Goal: Task Accomplishment & Management: Use online tool/utility

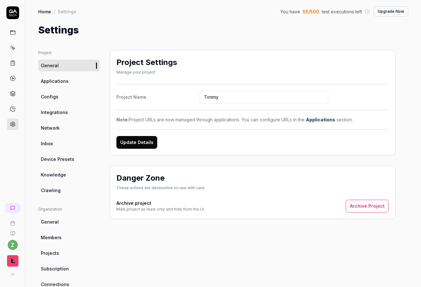
click at [18, 9] on icon at bounding box center [12, 12] width 13 height 13
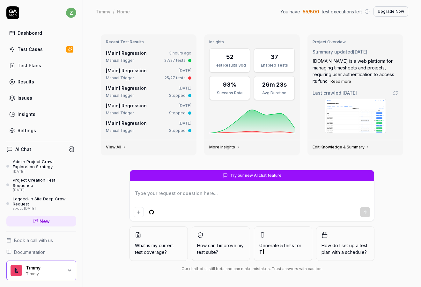
type textarea "*"
click at [40, 51] on div "Test Cases" at bounding box center [30, 49] width 25 height 7
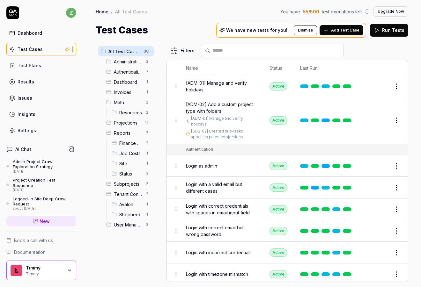
scroll to position [38, 0]
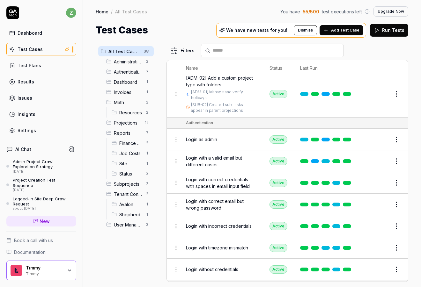
click at [336, 31] on span "Add Test Case" at bounding box center [345, 30] width 28 height 6
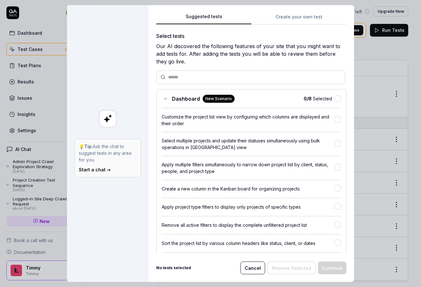
click at [273, 18] on button "Create your own test" at bounding box center [298, 18] width 95 height 11
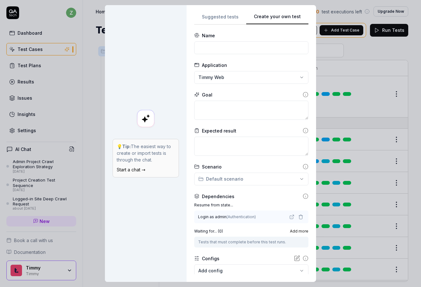
click at [228, 17] on button "Suggested tests" at bounding box center [220, 18] width 52 height 11
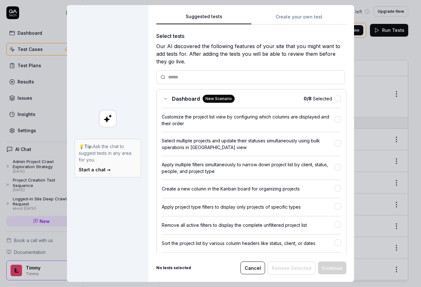
drag, startPoint x: 279, startPoint y: 19, endPoint x: 288, endPoint y: 23, distance: 9.8
click at [279, 19] on button "Create your own test" at bounding box center [298, 18] width 95 height 11
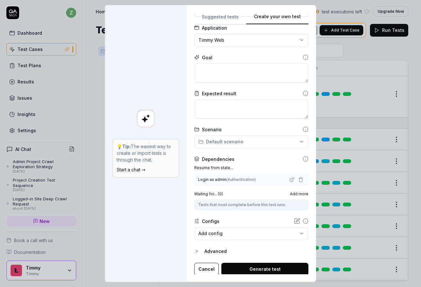
scroll to position [39, 0]
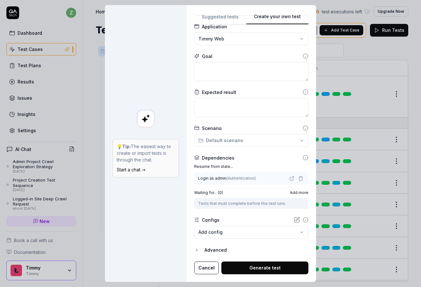
click at [194, 251] on icon "button" at bounding box center [196, 250] width 5 height 5
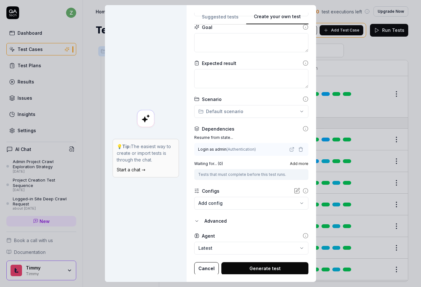
scroll to position [68, 0]
click at [240, 111] on div "**********" at bounding box center [210, 143] width 421 height 287
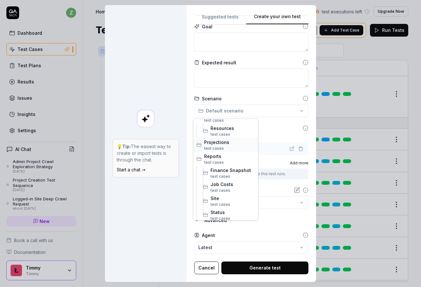
scroll to position [38, 0]
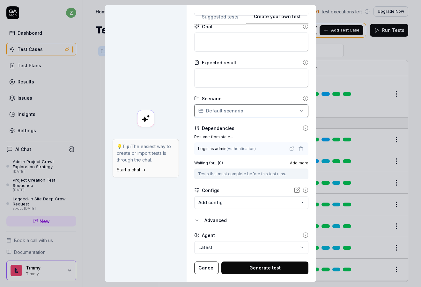
click at [234, 106] on div "**********" at bounding box center [210, 143] width 421 height 287
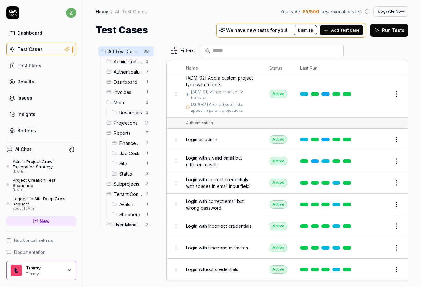
click at [146, 50] on html "z Dashboard Test Cases Test Plans Results Issues Insights Settings AI Chat Admi…" at bounding box center [210, 143] width 421 height 287
click at [134, 63] on div "Add Scenario" at bounding box center [124, 64] width 50 height 14
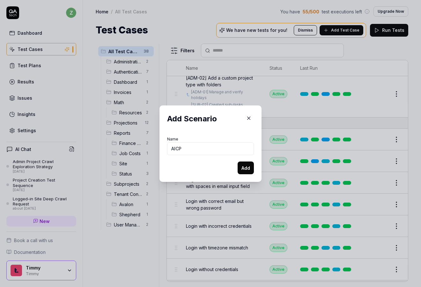
type input "AICP"
click at [240, 166] on button "Add" at bounding box center [246, 168] width 16 height 13
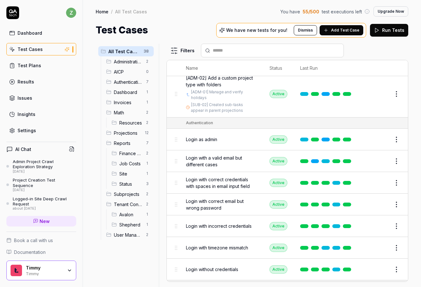
click at [148, 70] on html "z Dashboard Test Cases Test Plans Results Issues Insights Settings AI Chat Admi…" at bounding box center [210, 143] width 421 height 287
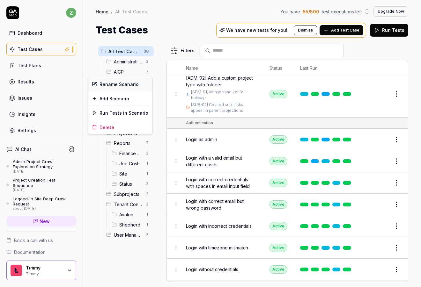
click at [111, 85] on div "Rename Scenario" at bounding box center [120, 84] width 64 height 14
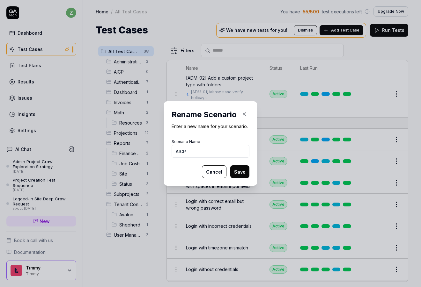
click at [196, 151] on input "AICP" at bounding box center [211, 151] width 78 height 13
type input "AICP Live Action"
click at [230, 166] on button "Save" at bounding box center [239, 172] width 19 height 13
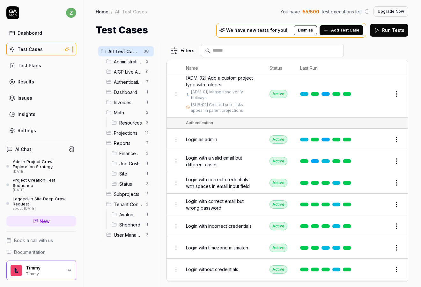
click at [148, 72] on html "Scenario renamed successfully z Dashboard Test Cases Test Plans Results Issues …" at bounding box center [210, 143] width 421 height 287
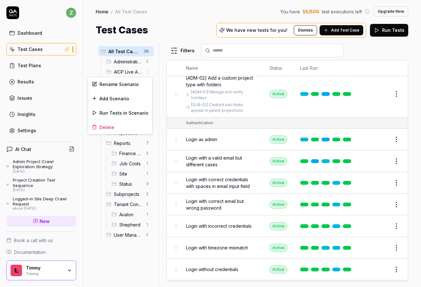
click at [136, 72] on html "z Dashboard Test Cases Test Plans Results Issues Insights Settings AI Chat Admi…" at bounding box center [210, 143] width 421 height 287
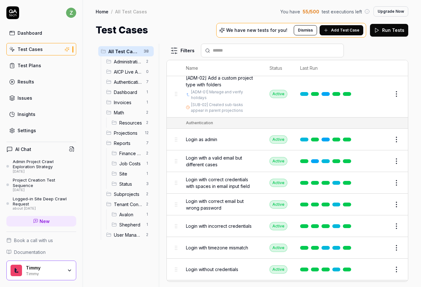
click at [344, 32] on span "Add Test Case" at bounding box center [345, 30] width 28 height 6
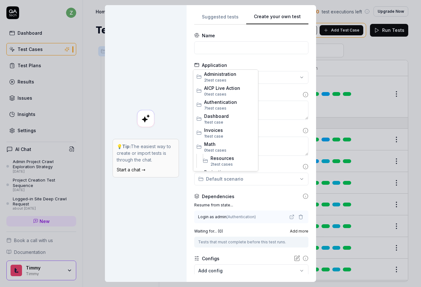
click at [238, 177] on div "**********" at bounding box center [210, 143] width 421 height 287
click at [223, 91] on span "AICP Live Action" at bounding box center [229, 88] width 51 height 7
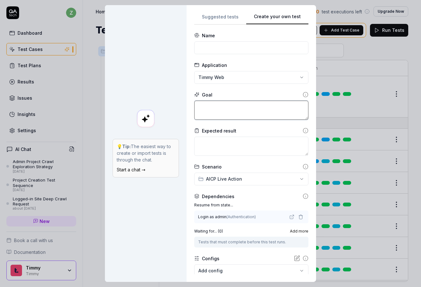
click at [222, 102] on textarea at bounding box center [251, 110] width 114 height 19
click at [224, 107] on textarea at bounding box center [251, 110] width 114 height 19
paste textarea "Scroll down to find the “Live action” subproject, and navigate to it (click on …"
type textarea "*"
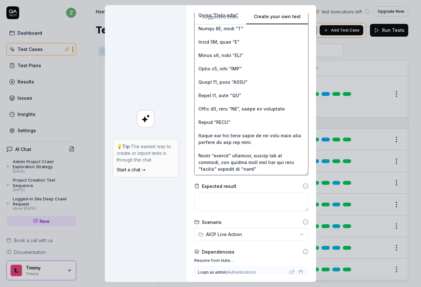
scroll to position [153, 0]
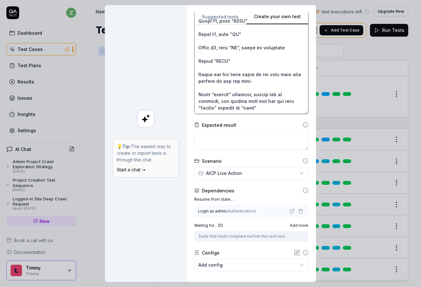
type textarea "Scroll down to find the “Live action” subproject, and navigate to it (click on …"
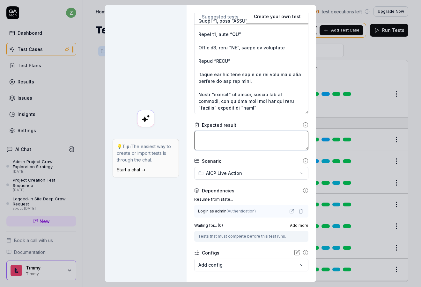
click at [226, 137] on textarea at bounding box center [251, 140] width 114 height 19
type textarea "*"
type textarea "P"
type textarea "*"
type textarea "Pr"
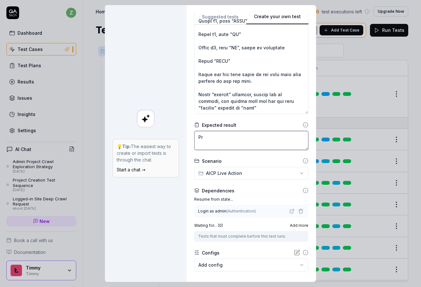
type textarea "*"
type textarea "Pro"
type textarea "*"
type textarea "Proj"
type textarea "*"
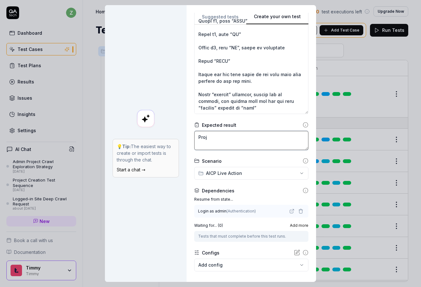
type textarea "Proje"
type textarea "*"
type textarea "Projec"
type textarea "*"
type textarea "Project"
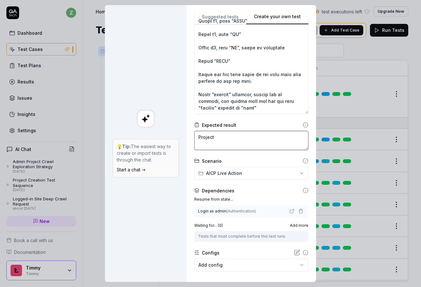
type textarea "*"
type textarea "Project"
type textarea "*"
type textarea "Project t"
type textarea "*"
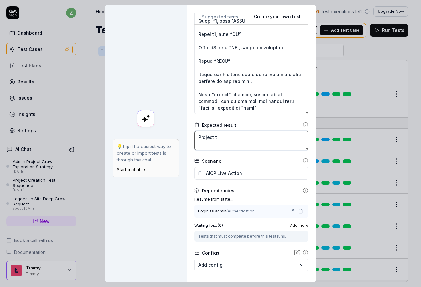
type textarea "Project ta"
type textarea "*"
type textarea "Project tab"
type textarea "*"
type textarea "Project tabs"
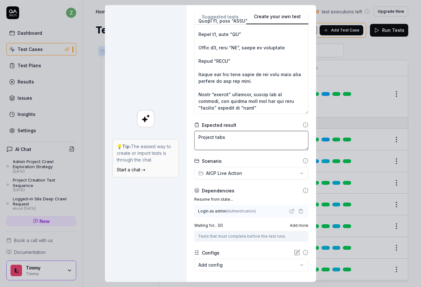
type textarea "*"
type textarea "Project tabs"
type textarea "*"
type textarea "Project tabs e"
type textarea "*"
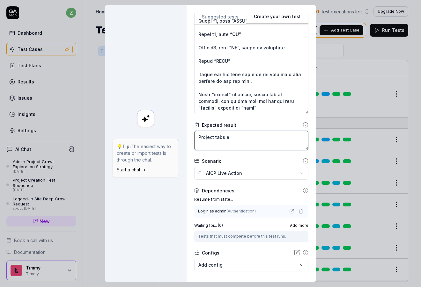
type textarea "Project tabs en"
type textarea "*"
type textarea "Project tabs end"
type textarea "*"
type textarea "Project tabs end"
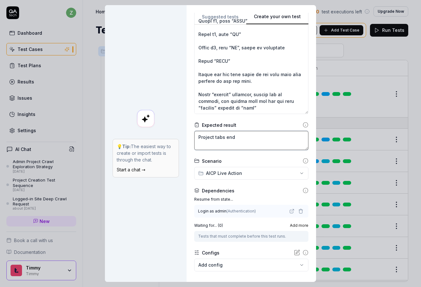
type textarea "*"
type textarea "Project tabs end u"
type textarea "*"
type textarea "Project tabs end up"
type textarea "*"
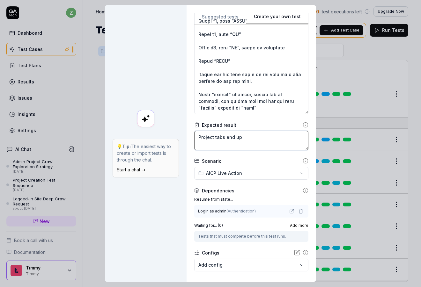
type textarea "Project tabs end up"
type textarea "*"
type textarea "Project tabs end up a"
type textarea "*"
type textarea "Project tabs end up as"
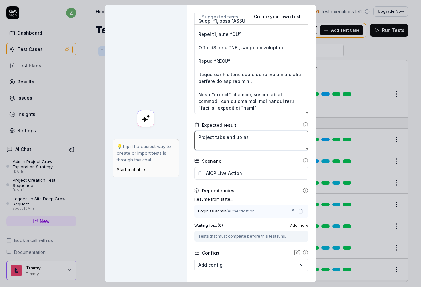
type textarea "*"
type textarea "Project tabs end up as"
type textarea "*"
type textarea "Project tabs end up as e"
type textarea "*"
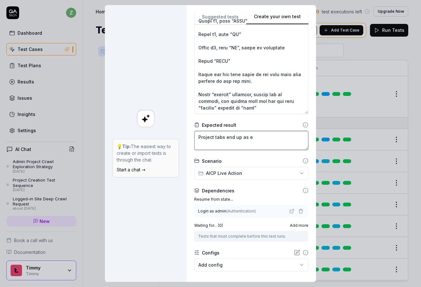
type textarea "Project tabs end up as ex"
type textarea "*"
type textarea "Project tabs end up as exp"
type textarea "*"
type textarea "Project tabs end up as expe"
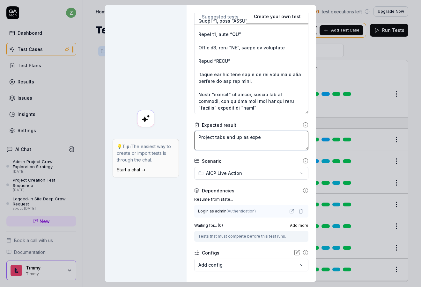
type textarea "*"
type textarea "Project tabs end up as expec"
type textarea "*"
type textarea "Project tabs end up as expect"
type textarea "*"
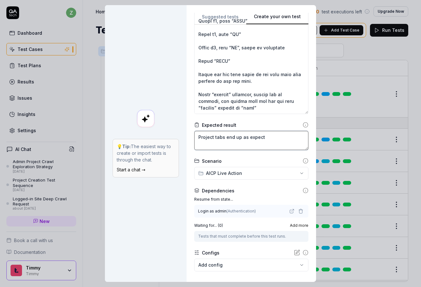
type textarea "Project tabs end up as expecte"
type textarea "*"
type textarea "Project tabs end up as expected"
type textarea "*"
type textarea "Project tabs end up as expected,"
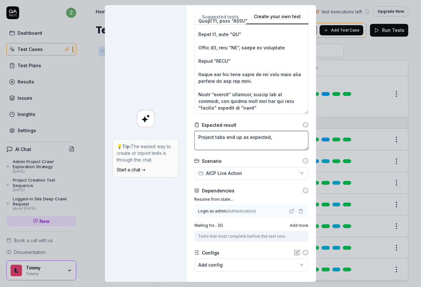
type textarea "*"
type textarea "Project tabs end up as expected,"
type textarea "*"
type textarea "Project tabs end up as expected, a"
type textarea "*"
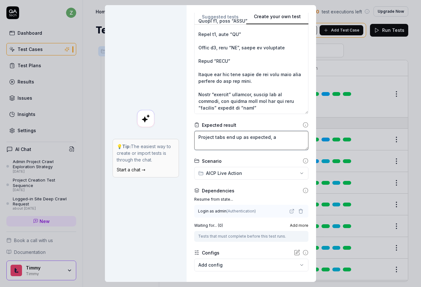
type textarea "Project tabs end up as expected, aw"
type textarea "*"
type textarea "Project tabs end up as expected, awa"
type textarea "*"
type textarea "Project tabs end up as expected, awar"
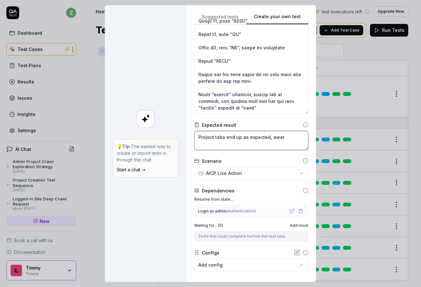
type textarea "*"
type textarea "Project tabs end up as expected, awa"
type textarea "*"
type textarea "Project tabs end up as expected, aw"
type textarea "*"
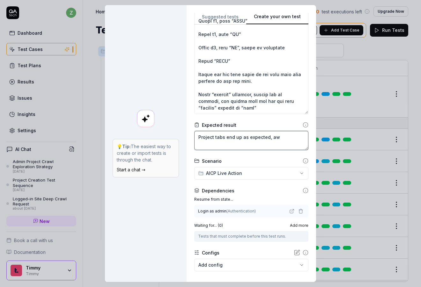
type textarea "Project tabs end up as expected, a"
type textarea "*"
type textarea "Project tabs end up as expected,"
type textarea "*"
type textarea "Project tabs end up as expected, t"
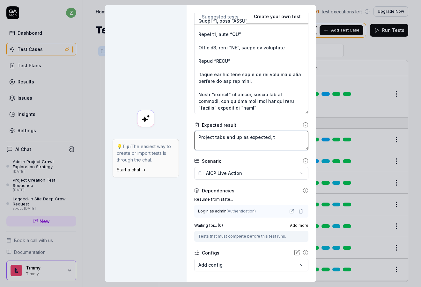
type textarea "*"
type textarea "Project tabs end up as expected, the"
type textarea "*"
type textarea "Project tabs end up as expected, the"
type textarea "*"
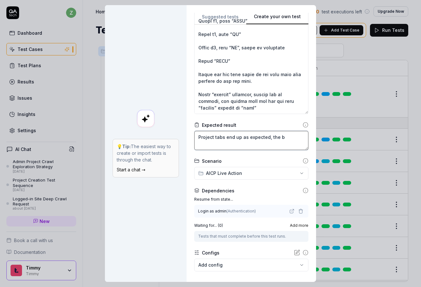
type textarea "Project tabs end up as expected, the bi"
type textarea "*"
type textarea "Project tabs end up as expected, the bid"
type textarea "*"
type textarea "Project tabs end up as expected, the bid"
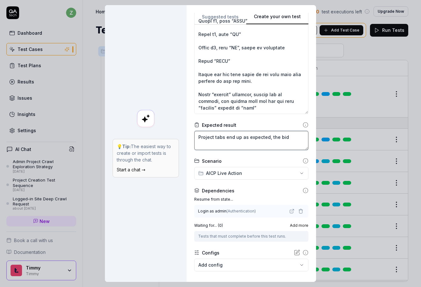
type textarea "*"
type textarea "Project tabs end up as expected, the bid i"
type textarea "*"
type textarea "Project tabs end up as expected, the bid is"
type textarea "*"
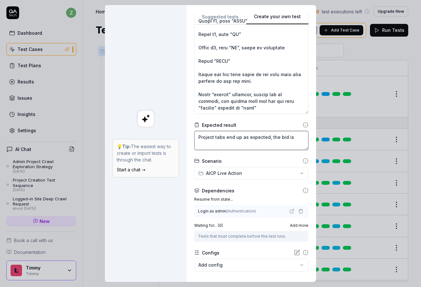
type textarea "Project tabs end up as expected, the bid is"
type textarea "*"
type textarea "Project tabs end up as expected, the bid is m"
type textarea "*"
type textarea "Project tabs end up as expected, the bid is ma"
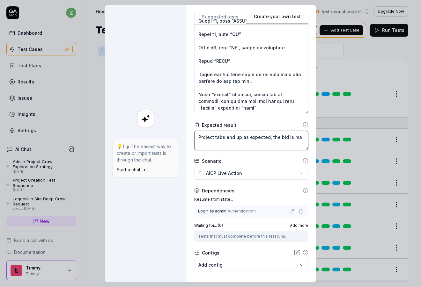
type textarea "*"
type textarea "Project tabs end up as expected, the bid is mar"
type textarea "*"
type textarea "Project tabs end up as expected, the bid is mark"
type textarea "*"
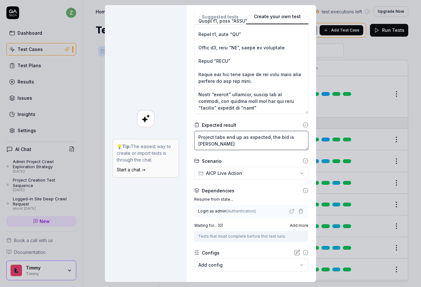
type textarea "Project tabs end up as expected, the bid is marke"
type textarea "*"
type textarea "Project tabs end up as expected, the bid is marked"
type textarea "*"
type textarea "Project tabs end up as expected, the bid is marked"
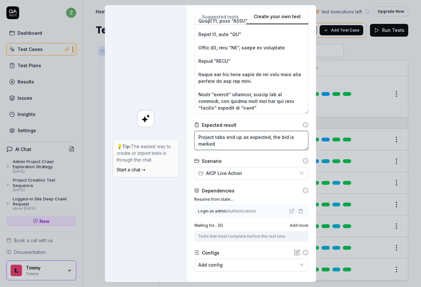
type textarea "*"
type textarea "Project tabs end up as expected, the bid is marked a"
type textarea "*"
type textarea "Project tabs end up as expected, the bid is marked as"
type textarea "*"
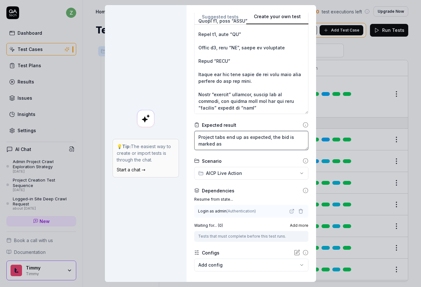
type textarea "Project tabs end up as expected, the bid is marked as"
type textarea "*"
type textarea "Project tabs end up as expected, the bid is marked as a"
type textarea "*"
type textarea "Project tabs end up as expected, the bid is marked as aw"
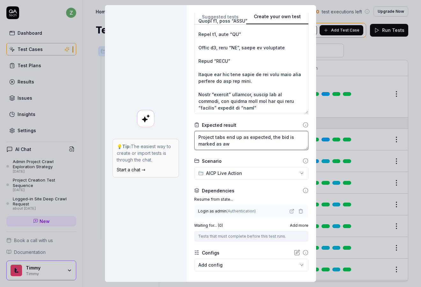
type textarea "*"
type textarea "Project tabs end up as expected, the bid is marked as awa"
type textarea "*"
type textarea "Project tabs end up as expected, the bid is marked as awar"
type textarea "*"
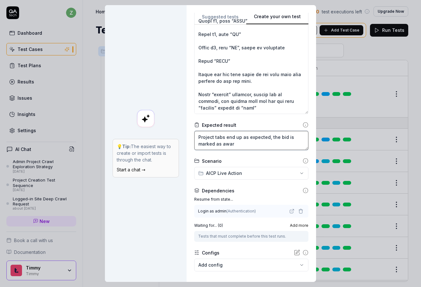
type textarea "Project tabs end up as expected, the bid is marked as award"
type textarea "*"
type textarea "Project tabs end up as expected, the bid is marked as awarde"
type textarea "*"
type textarea "Project tabs end up as expected, the bid is marked as awarded"
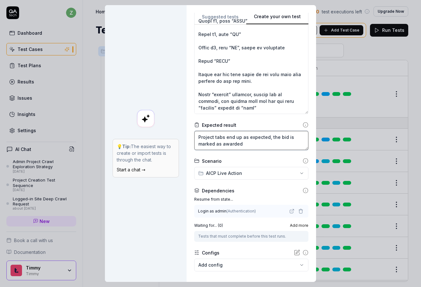
type textarea "*"
type textarea "Project tabs end up as expected, the bid is marked as awarded,"
type textarea "*"
type textarea "Project tabs end up as expected, the bid is marked as awarded,"
type textarea "*"
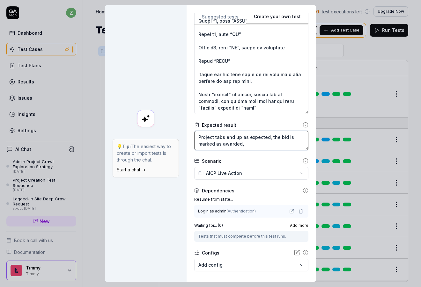
type textarea "Project tabs end up as expected, the bid is marked as awarded, t"
type textarea "*"
type textarea "Project tabs end up as expected, the bid is marked as awarded, th"
type textarea "*"
type textarea "Project tabs end up as expected, the bid is marked as awarded, the"
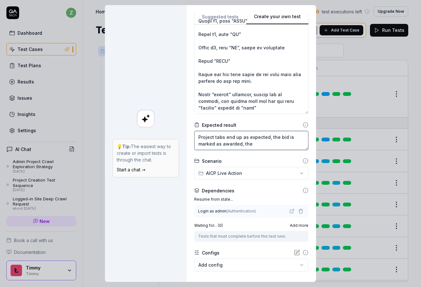
type textarea "*"
type textarea "Project tabs end up as expected, the bid is marked as awarded, the"
type textarea "*"
type textarea "Project tabs end up as expected, the bid is marked as awarded, the ro"
type textarea "*"
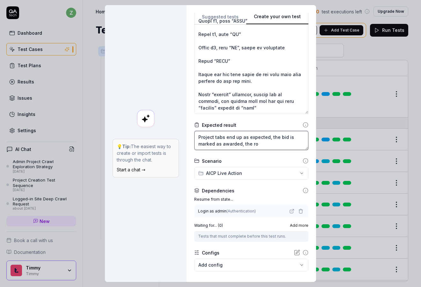
type textarea "Project tabs end up as expected, the bid is marked as awarded, the rol"
type textarea "*"
type textarea "Project tabs end up as expected, the bid is marked as awarded, the role"
type textarea "*"
type textarea "Project tabs end up as expected, the bid is marked as awarded, the roles"
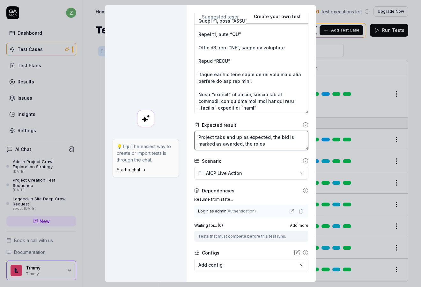
type textarea "*"
type textarea "Project tabs end up as expected, the bid is marked as awarded, the roles"
type textarea "*"
type textarea "Project tabs end up as expected, the bid is marked as awarded, the roles h"
type textarea "*"
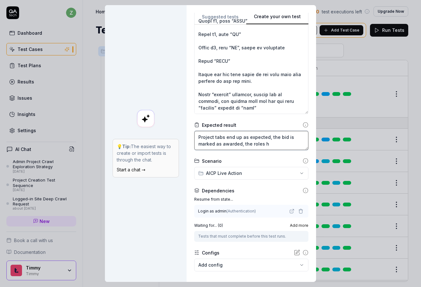
type textarea "Project tabs end up as expected, the bid is marked as awarded, the roles ha"
type textarea "*"
type textarea "Project tabs end up as expected, the bid is marked as awarded, the roles hav"
type textarea "*"
type textarea "Project tabs end up as expected, the bid is marked as awarded, the roles have"
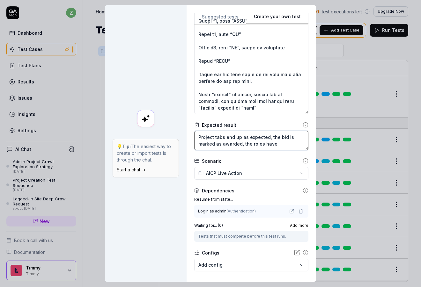
type textarea "*"
type textarea "Project tabs end up as expected, the bid is marked as awarded, the roles have b"
type textarea "*"
type textarea "Project tabs end up as expected, the bid is marked as awarded, the roles have be"
type textarea "*"
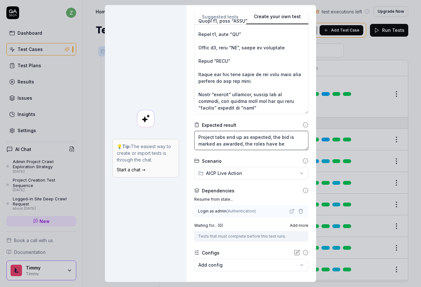
type textarea "Project tabs end up as expected, the bid is marked as awarded, the roles have b…"
type textarea "*"
type textarea "Project tabs end up as expected, the bid is marked as awarded, the roles have b…"
type textarea "*"
type textarea "Project tabs end up as expected, the bid is marked as awarded, the roles have b…"
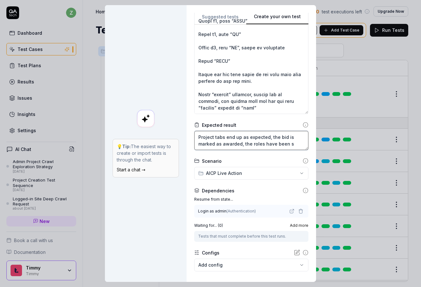
type textarea "*"
type textarea "Project tabs end up as expected, the bid is marked as awarded, the roles have b…"
type textarea "*"
type textarea "Project tabs end up as expected, the bid is marked as awarded, the roles have b…"
type textarea "*"
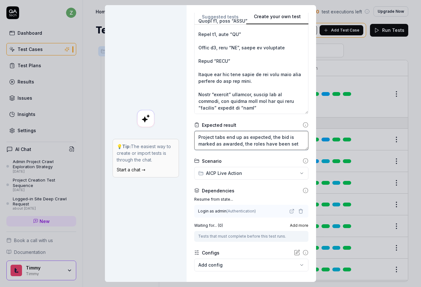
type textarea "Project tabs end up as expected, the bid is marked as awarded, the roles have b…"
type textarea "*"
type textarea "Project tabs end up as expected, the bid is marked as awarded, the roles have b…"
type textarea "*"
type textarea "Project tabs end up as expected, the bid is marked as awarded, the roles have b…"
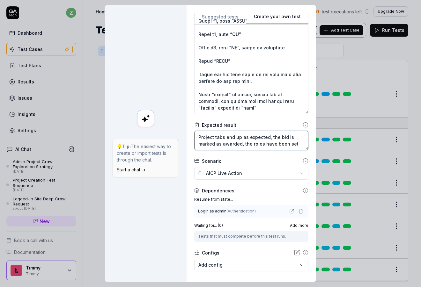
type textarea "*"
type textarea "Project tabs end up as expected, the bid is marked as awarded, the roles have b…"
type textarea "*"
type textarea "Project tabs end up as expected, the bid is marked as awarded, the roles have b…"
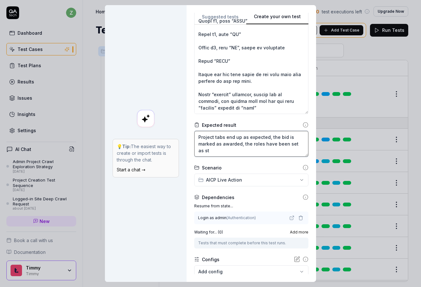
type textarea "*"
type textarea "Project tabs end up as expected, the bid is marked as awarded, the roles have b…"
type textarea "*"
type textarea "Project tabs end up as expected, the bid is marked as awarded, the roles have b…"
type textarea "*"
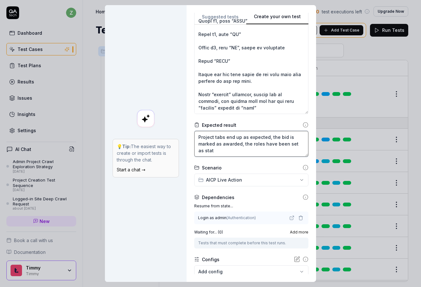
type textarea "Project tabs end up as expected, the bid is marked as awarded, the roles have b…"
type textarea "*"
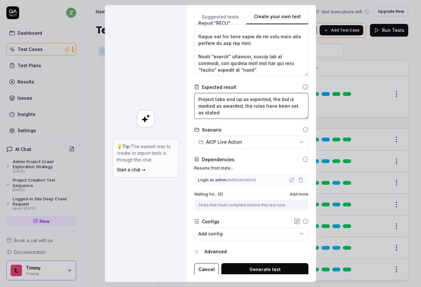
scroll to position [193, 0]
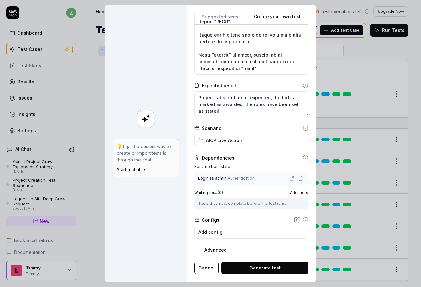
click at [232, 176] on div "Login as admin ( Authentication )" at bounding box center [227, 179] width 58 height 6
click at [298, 180] on icon "button" at bounding box center [300, 178] width 5 height 5
click at [237, 179] on div "No test case" at bounding box center [248, 178] width 100 height 7
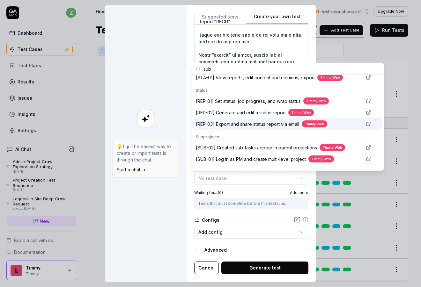
scroll to position [240, 0]
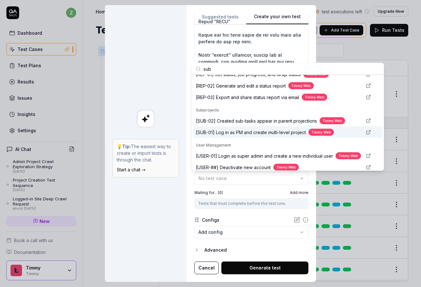
click at [252, 137] on div "[SUB-01] Log in as PM and create multi-level project Timmy Web" at bounding box center [287, 132] width 189 height 11
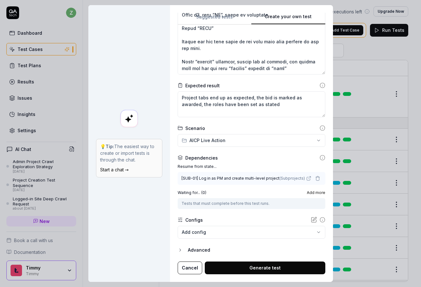
scroll to position [234, 0]
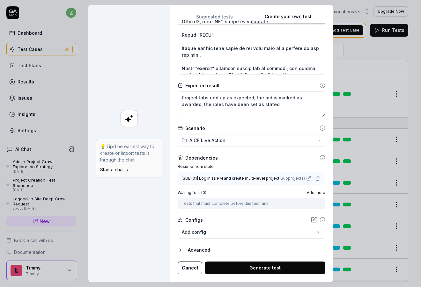
click at [312, 193] on span "Add more" at bounding box center [316, 193] width 18 height 6
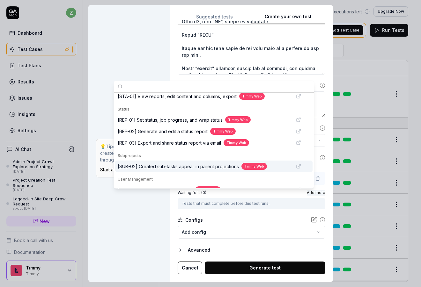
scroll to position [485, 0]
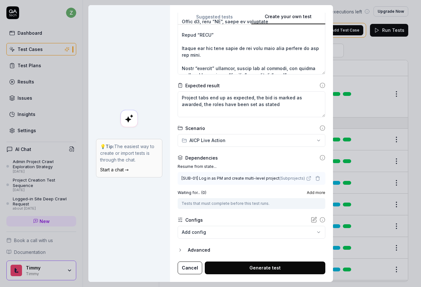
drag, startPoint x: 230, startPoint y: 219, endPoint x: 256, endPoint y: 211, distance: 27.1
click at [231, 219] on div "Configs" at bounding box center [252, 220] width 148 height 7
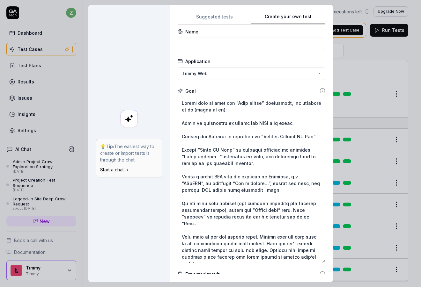
scroll to position [0, 0]
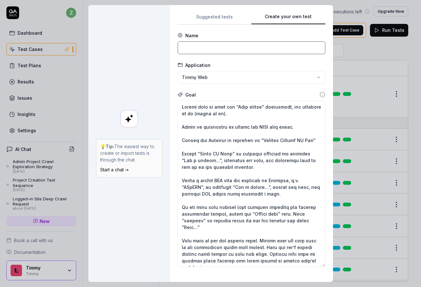
drag, startPoint x: 186, startPoint y: 43, endPoint x: 203, endPoint y: 54, distance: 20.3
click at [185, 45] on input at bounding box center [252, 47] width 148 height 13
click at [190, 48] on input "[AICP-01" at bounding box center [252, 47] width 148 height 13
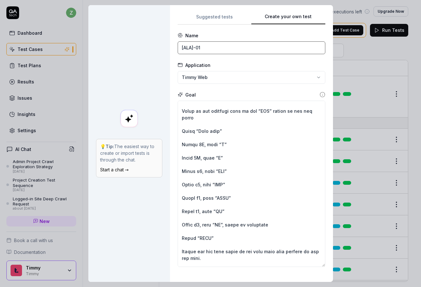
scroll to position [234, 0]
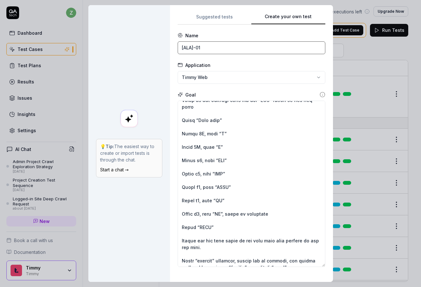
click at [230, 46] on input "[ALA]-01" at bounding box center [252, 47] width 148 height 13
click at [190, 46] on input "[ALA]-01" at bounding box center [252, 47] width 148 height 13
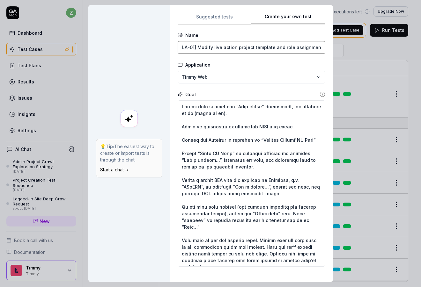
scroll to position [0, 0]
drag, startPoint x: 277, startPoint y: 46, endPoint x: 269, endPoint y: 46, distance: 7.7
click at [269, 46] on input "[ALA-01] Modify live action project template and role assignments" at bounding box center [252, 47] width 148 height 13
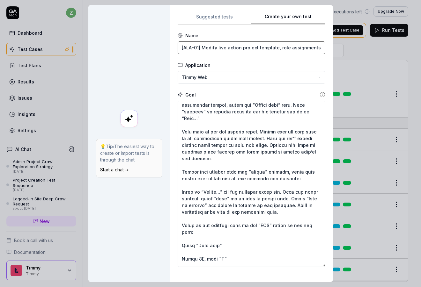
scroll to position [115, 0]
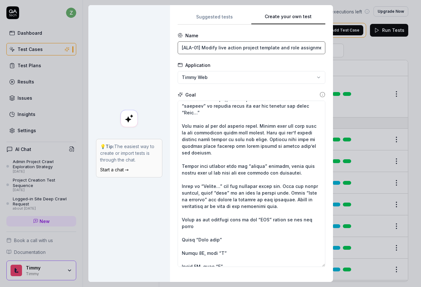
click at [291, 50] on input "[ALA-01] Modify live action project template and role assignments" at bounding box center [252, 47] width 148 height 13
drag, startPoint x: 200, startPoint y: 48, endPoint x: 367, endPoint y: 66, distance: 167.7
click at [364, 66] on div "**********" at bounding box center [210, 143] width 421 height 287
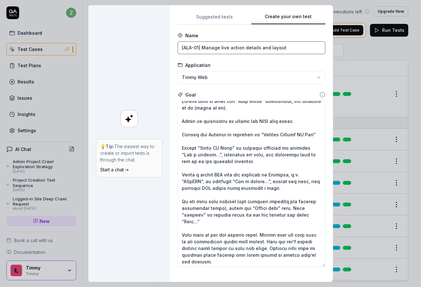
scroll to position [3, 0]
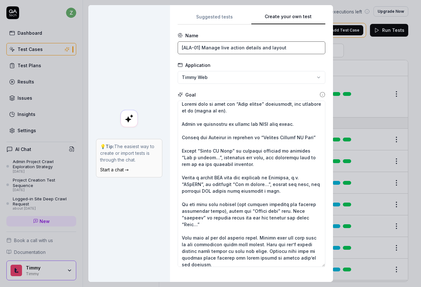
click at [217, 48] on input "[ALA-01] Manage live action details and layout" at bounding box center [252, 47] width 148 height 13
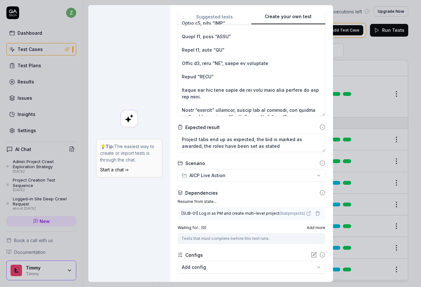
scroll to position [186, 0]
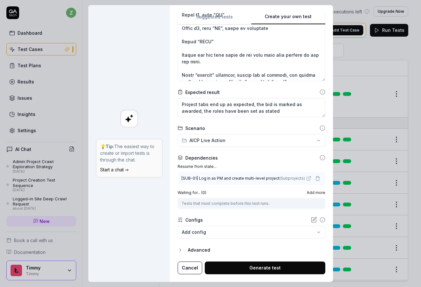
click at [262, 269] on button "Generate test" at bounding box center [265, 268] width 121 height 13
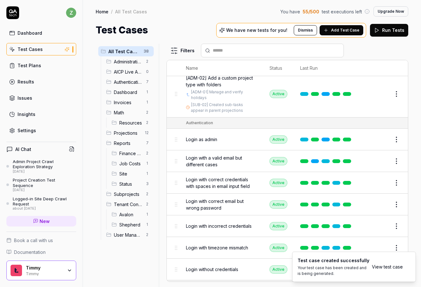
click at [392, 266] on link "View test case" at bounding box center [387, 267] width 31 height 7
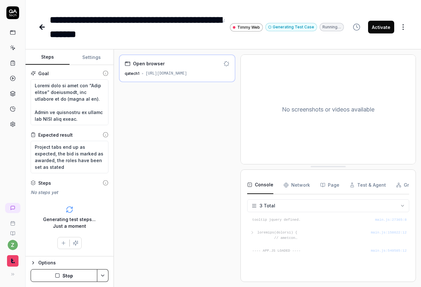
scroll to position [4, 0]
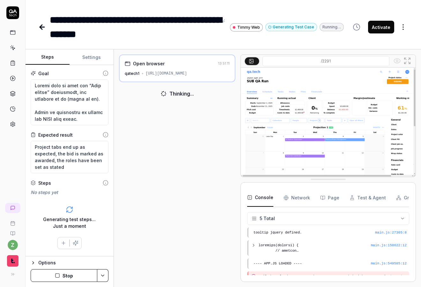
drag, startPoint x: 320, startPoint y: 179, endPoint x: 323, endPoint y: 235, distance: 55.9
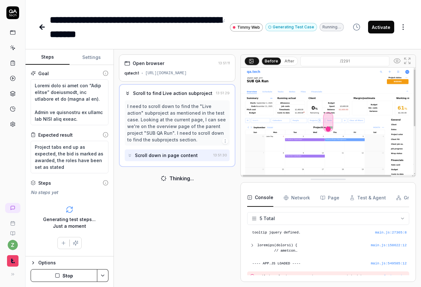
click at [281, 58] on div "Before After" at bounding box center [279, 61] width 37 height 9
click at [284, 58] on button "After" at bounding box center [289, 61] width 15 height 7
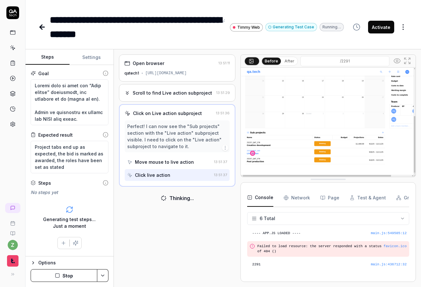
scroll to position [42, 0]
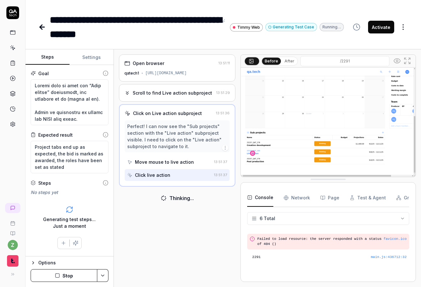
click at [285, 62] on button "After" at bounding box center [289, 61] width 15 height 7
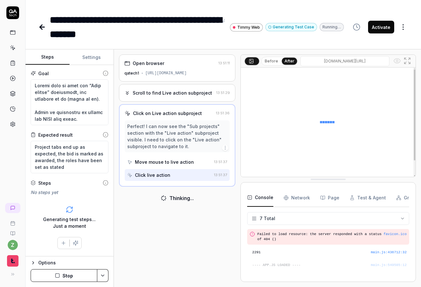
scroll to position [55, 0]
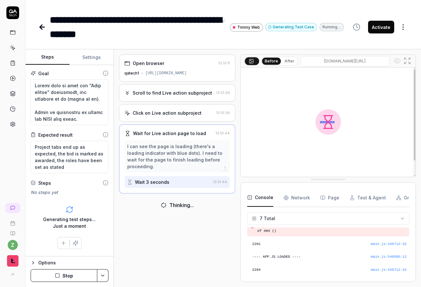
click at [291, 59] on button "After" at bounding box center [289, 61] width 15 height 7
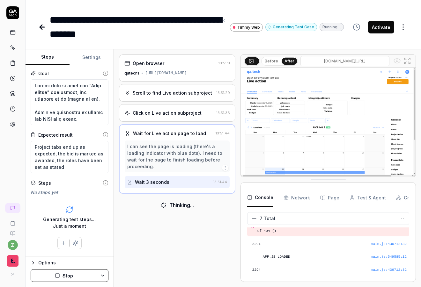
click at [81, 273] on button "Stop" at bounding box center [64, 275] width 67 height 13
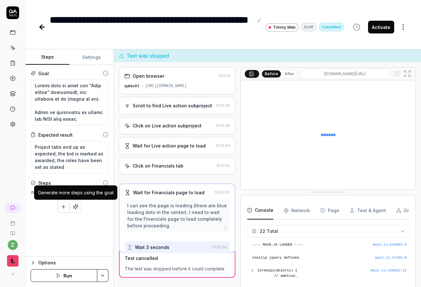
scroll to position [258, 0]
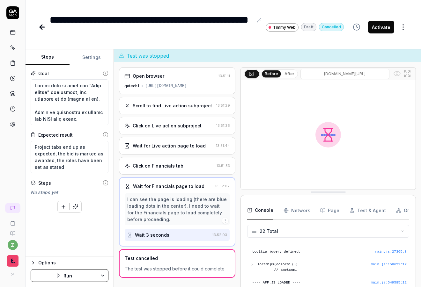
click at [77, 207] on icon "button" at bounding box center [76, 207] width 6 height 6
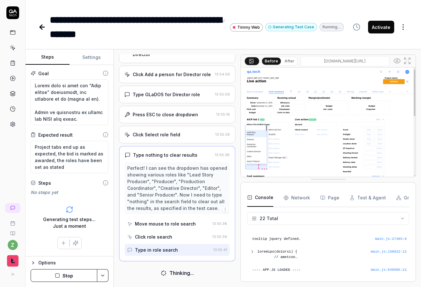
scroll to position [199, 0]
click at [168, 8] on div "**********" at bounding box center [223, 20] width 395 height 41
click at [266, 9] on div "**********" at bounding box center [223, 20] width 395 height 41
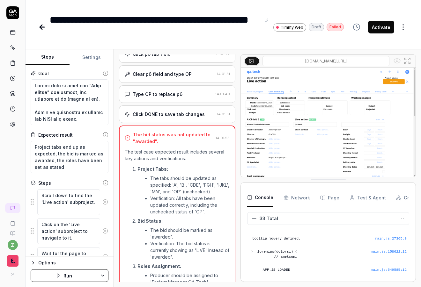
scroll to position [997, 0]
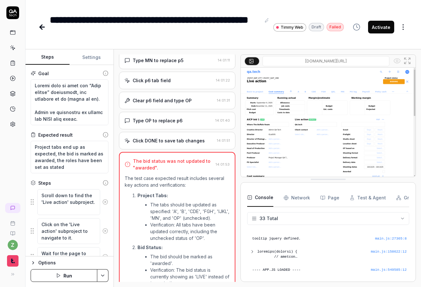
click at [166, 139] on div "Click DONE to save tab changes" at bounding box center [169, 140] width 72 height 7
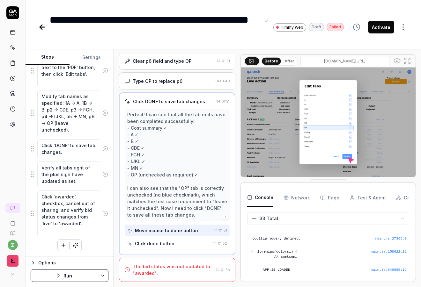
scroll to position [998, 0]
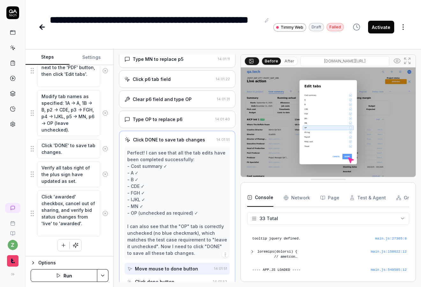
click at [294, 59] on div "Before After" at bounding box center [279, 61] width 37 height 9
click at [291, 60] on button "After" at bounding box center [289, 61] width 15 height 7
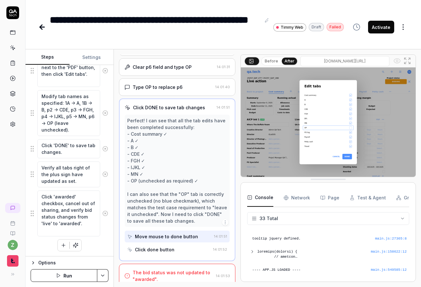
scroll to position [1036, 0]
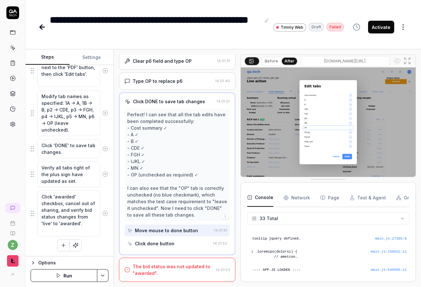
click at [59, 139] on div "Click 'DONE' to save tab changes." at bounding box center [70, 149] width 78 height 20
click at [64, 146] on textarea "Click 'DONE' to save tab changes." at bounding box center [68, 148] width 63 height 19
click at [72, 120] on textarea "Modify tab names as specified: 1A -> A, 1B -> B, p2 -> CDE, p3 -> FGH, p4 -> IJ…" at bounding box center [68, 113] width 63 height 46
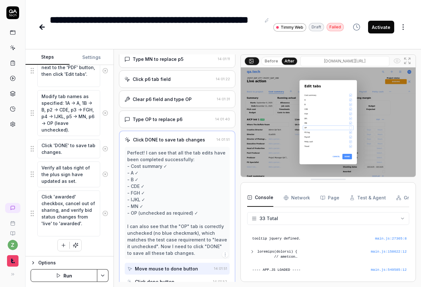
type textarea "*"
click at [158, 120] on div "Type OP to replace p6" at bounding box center [158, 119] width 50 height 7
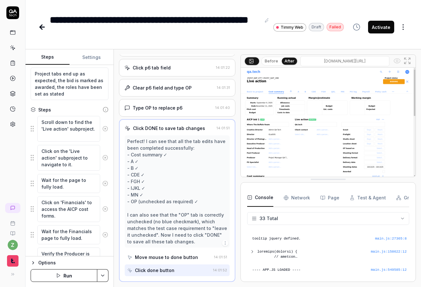
scroll to position [0, 0]
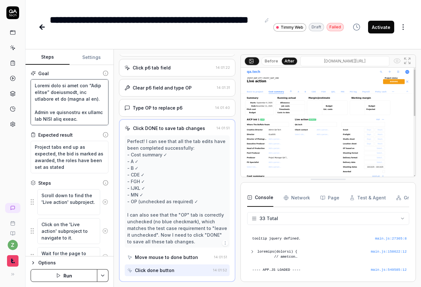
drag, startPoint x: 38, startPoint y: 102, endPoint x: 6, endPoint y: 75, distance: 41.7
click at [6, 75] on div "**********" at bounding box center [210, 143] width 421 height 287
type textarea "Click on financials to access the AICP cost forms. Verify the Producer is assig…"
type textarea "*"
type textarea "Click on financials to access the AICP cost forms. Verify the Producer is assig…"
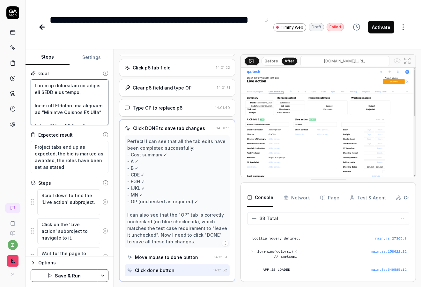
type textarea "*"
drag, startPoint x: 31, startPoint y: 97, endPoint x: 9, endPoint y: 86, distance: 24.4
click at [10, 86] on div "**********" at bounding box center [210, 143] width 421 height 287
type textarea "Verify the Producer is assigned to “Project Manager QA Tech” Assign “Admin QA T…"
type textarea "*"
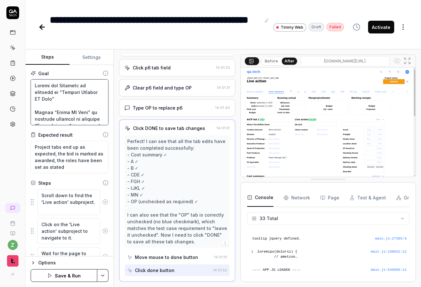
type textarea "Verify the Producer is assigned to “Project Manager QA Tech” Assign “Admin QA T…"
type textarea "*"
drag, startPoint x: 75, startPoint y: 109, endPoint x: 4, endPoint y: 82, distance: 75.6
click at [0, 80] on div "**********" at bounding box center [210, 143] width 421 height 287
type textarea "Assign “Admin QA Tech” to creative director by clicking “Add a person…”, filter…"
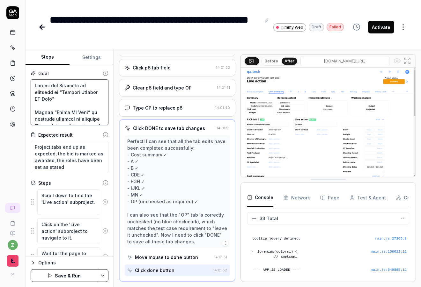
type textarea "*"
type textarea "Assign “Admin QA Tech” to creative director by clicking “Add a person…”, filter…"
type textarea "*"
drag, startPoint x: 77, startPoint y: 122, endPoint x: -3, endPoint y: 66, distance: 98.1
click at [0, 66] on html "**********" at bounding box center [210, 143] width 421 height 287
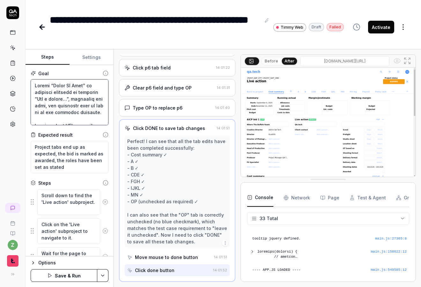
type textarea "Assign a person NOT from the database to Director, e.g. “GLaDOS”, by selecting …"
type textarea "*"
type textarea "Assign a person NOT from the database to Director, e.g. “GLaDOS”, by selecting …"
type textarea "*"
type textarea "Assign a person NOT from the database to Director, e.g. “GLaDOS”, by selecting …"
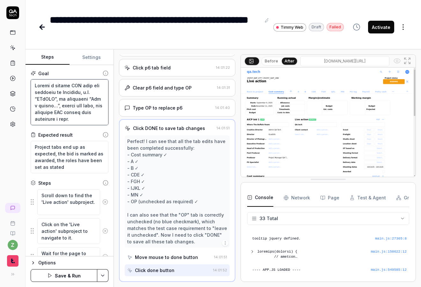
type textarea "*"
drag, startPoint x: 4, startPoint y: 58, endPoint x: -3, endPoint y: 50, distance: 11.3
click at [0, 50] on html "**********" at bounding box center [210, 143] width 421 height 287
type textarea "In the same role section (the section denoting the various production roles), c…"
type textarea "*"
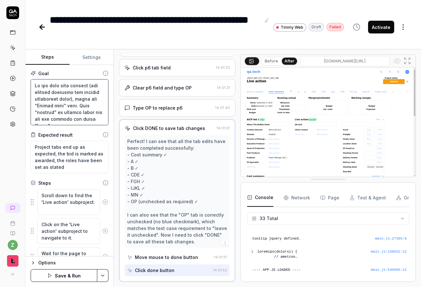
type textarea "In the same role section (the section denoting the various production roles), c…"
type textarea "*"
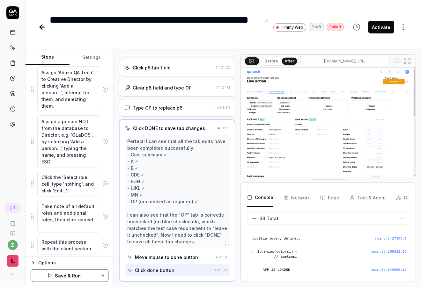
type textarea "In the same role section (the section denoting the various production roles), c…"
click at [40, 177] on textarea "Click the 'Select role' cell, type 'nothing', and click 'Edit...'." at bounding box center [68, 184] width 63 height 26
type textarea "*"
type textarea "IClick the 'Select role' cell, type 'nothing', and click 'Edit...'."
type textarea "*"
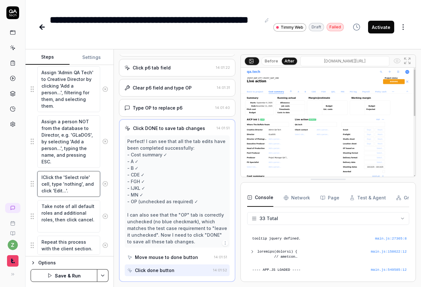
type textarea "InClick the 'Select role' cell, type 'nothing', and click 'Edit...'."
type textarea "*"
type textarea "In Click the 'Select role' cell, type 'nothing', and click 'Edit...'."
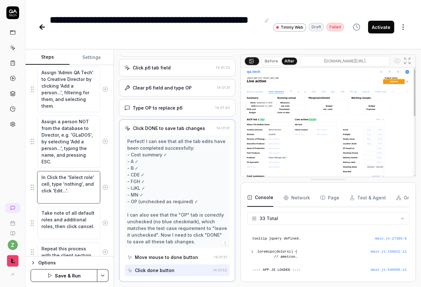
type textarea "*"
type textarea "In tClick the 'Select role' cell, type 'nothing', and click 'Edit...'."
type textarea "*"
type textarea "In thClick the 'Select role' cell, type 'nothing', and click 'Edit...'."
type textarea "*"
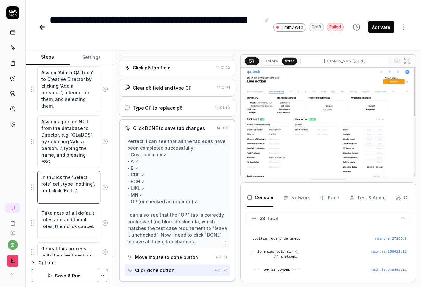
type textarea "In theClick the 'Select role' cell, type 'nothing', and click 'Edit...'."
type textarea "*"
type textarea "In the Click the 'Select role' cell, type 'nothing', and click 'Edit...'."
type textarea "*"
type textarea "In the sClick the 'Select role' cell, type 'nothing', and click 'Edit...'."
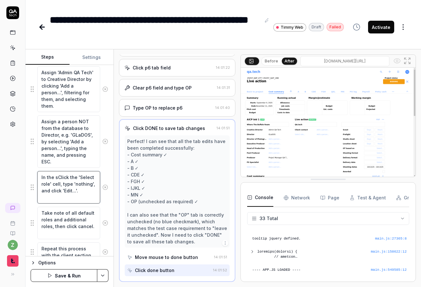
type textarea "*"
type textarea "In the saClick the 'Select role' cell, type 'nothing', and click 'Edit...'."
type textarea "*"
type textarea "In the samClick the 'Select role' cell, type 'nothing', and click 'Edit...'."
type textarea "*"
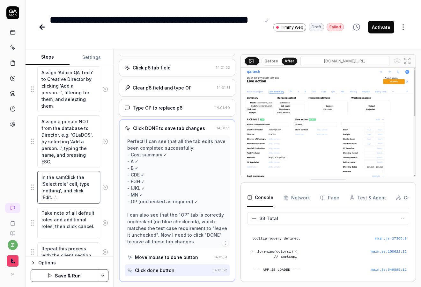
type textarea "In the sameClick the 'Select role' cell, type 'nothing', and click 'Edit...'."
type textarea "*"
type textarea "In the same Click the 'Select role' cell, type 'nothing', and click 'Edit...'."
type textarea "*"
type textarea "In the same rClick the 'Select role' cell, type 'nothing', and click 'Edit...'."
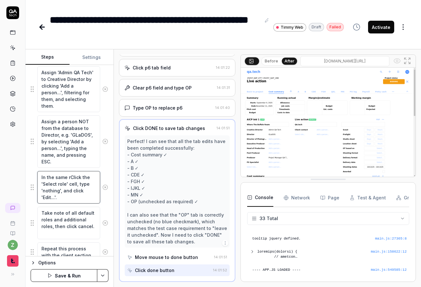
type textarea "*"
type textarea "In the same roClick the 'Select role' cell, type 'nothing', and click 'Edit...'."
type textarea "*"
type textarea "In the same rolClick the 'Select role' cell, type 'nothing', and click 'Edit...…"
type textarea "*"
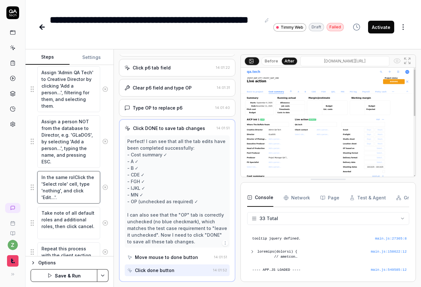
type textarea "In the same roleClick the 'Select role' cell, type 'nothing', and click 'Edit..…"
type textarea "*"
type textarea "In the same role Click the 'Select role' cell, type 'nothing', and click 'Edit.…"
click at [75, 176] on textarea "In the same role Click the 'Select role' cell, type 'nothing', and click 'Edit.…" at bounding box center [68, 187] width 63 height 33
type textarea "*"
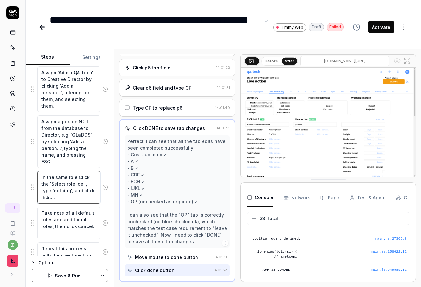
type textarea "In the same role Click the 'Select role' cell, type 'nothing', and click 'Edit.…"
type textarea "*"
type textarea "In the same role s Click the 'Select role' cell, type 'nothing', and click 'Edi…"
type textarea "*"
type textarea "In the same role se Click the 'Select role' cell, type 'nothing', and click 'Ed…"
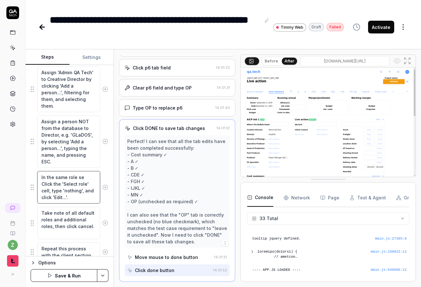
type textarea "*"
type textarea "In the same role sec Click the 'Select role' cell, type 'nothing', and click 'E…"
type textarea "*"
type textarea "In the same role sect Click the 'Select role' cell, type 'nothing', and click '…"
type textarea "*"
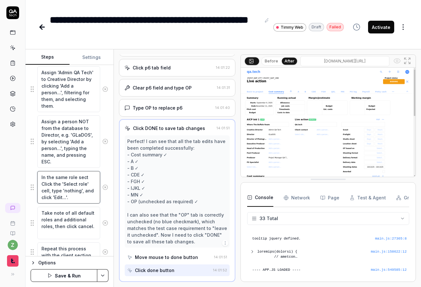
type textarea "In the same role secti Click the 'Select role' cell, type 'nothing', and click …"
type textarea "*"
type textarea "In the same role sectio Click the 'Select role' cell, type 'nothing', and click…"
type textarea "*"
type textarea "In the same role section Click the 'Select role' cell, type 'nothing', and clic…"
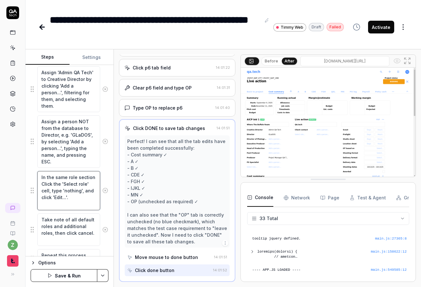
type textarea "*"
type textarea "In the same role section, Click the 'Select role' cell, type 'nothing', and cli…"
type textarea "*"
type textarea "In the same role section, Click the 'Select role' cell, type 'nothing', and cli…"
type textarea "*"
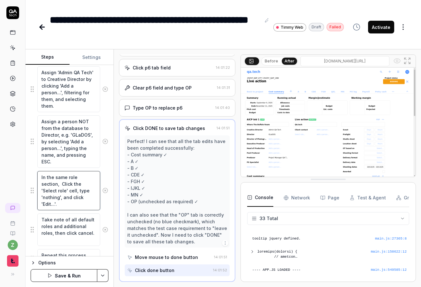
type textarea "In the same role section, Click the 'Select role' cell, type 'nothing', and cli…"
type textarea "*"
type textarea "In the same role section,Click the 'Select role' cell, type 'nothing', and clic…"
type textarea "*"
type textarea "In the same role section,lick the 'Select role' cell, type 'nothing', and click…"
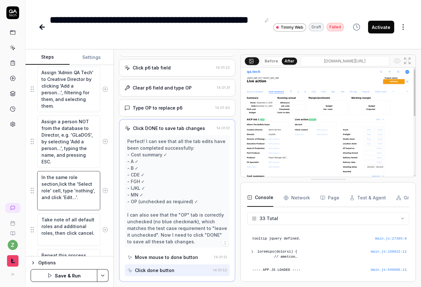
type textarea "*"
type textarea "In the same role section, lick the 'Select role' cell, type 'nothing', and clic…"
type textarea "*"
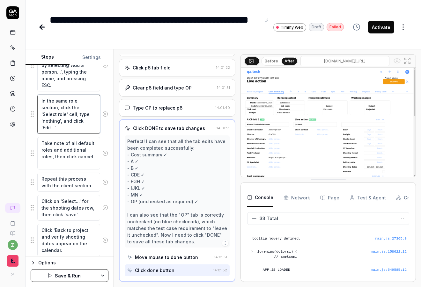
type textarea "In the same role section, click the 'Select role' cell, type 'nothing', and cli…"
drag, startPoint x: 65, startPoint y: 162, endPoint x: 59, endPoint y: 157, distance: 8.6
click at [59, 157] on textarea "Take note of all default roles and additional roles, then click cancel." at bounding box center [68, 153] width 63 height 33
click at [63, 149] on textarea "Take note of all default roles and additional roles, then click cancel." at bounding box center [68, 153] width 63 height 33
click at [54, 157] on textarea "Take note of all default roles and additional roles, then click cancel." at bounding box center [68, 153] width 63 height 33
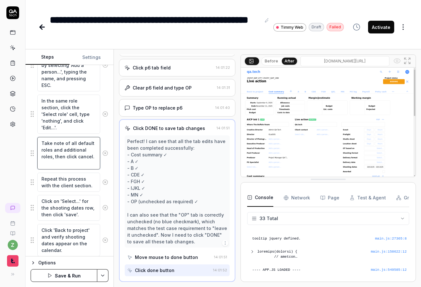
type textarea "*"
type textarea "Take note of all default roles and additional roles then click cancel."
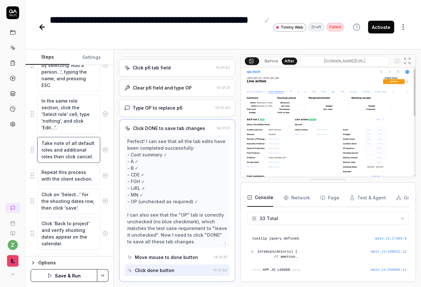
type textarea "*"
type textarea "Take note of all default roles and additional roles. then click cancel."
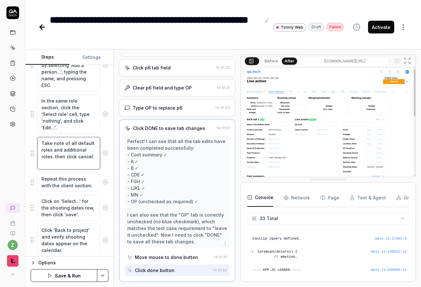
type textarea "*"
type textarea "Take note of all default roles and additional roles. then click cancel."
type textarea "*"
type textarea "Take note of all default roles and additional roles. S then click cancel."
type textarea "*"
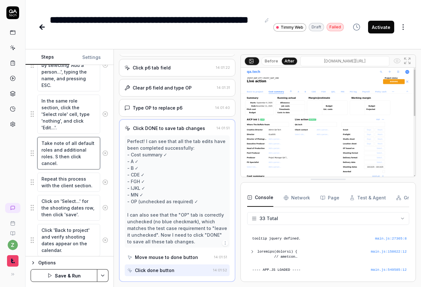
type textarea "Take note of all default roles and additional roles. Sc then click cancel."
type textarea "*"
type textarea "Take note of all default roles and additional roles. Scr then click cancel."
type textarea "*"
type textarea "Take note of all default roles and additional roles. Scro then click cancel."
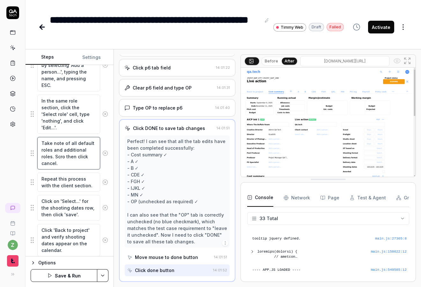
type textarea "*"
type textarea "Take note of all default roles and additional roles. Scrol then click cancel."
type textarea "*"
type textarea "Take note of all default roles and additional roles. Scroll then click cancel."
type textarea "*"
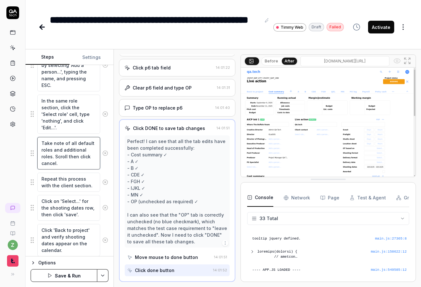
type textarea "Take note of all default roles and additional roles. Scroll then click cancel."
type textarea "*"
type textarea "Take note of all default roles and additional roles. Scroll a then click cancel."
type textarea "*"
type textarea "Take note of all default roles and additional roles. Scroll as then click cance…"
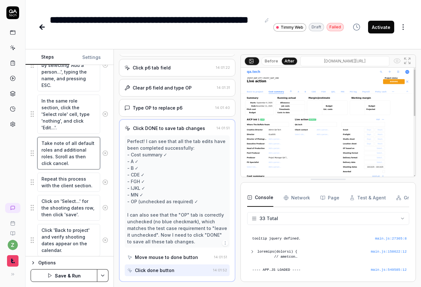
type textarea "*"
type textarea "Take note of all default roles and additional roles. Scroll as f then click can…"
type textarea "*"
type textarea "Take note of all default roles and additional roles. Scroll as fa then click ca…"
type textarea "*"
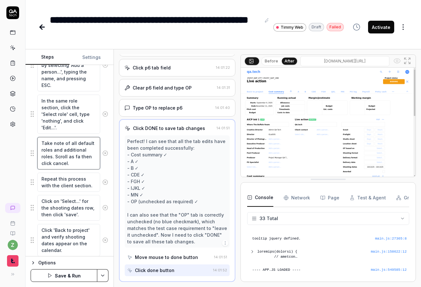
type textarea "Take note of all default roles and additional roles. Scroll as far then click c…"
type textarea "*"
type textarea "Take note of all default roles and additional roles. Scroll as far then click c…"
type textarea "*"
type textarea "Take note of all default roles and additional roles. Scroll as far d then click…"
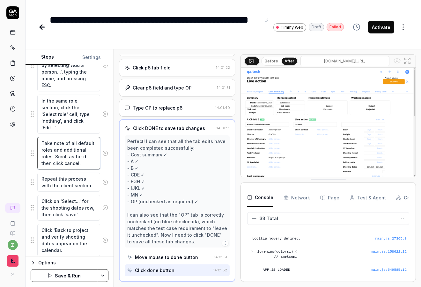
type textarea "*"
type textarea "Take note of all default roles and additional roles. Scroll as far do then clic…"
type textarea "*"
type textarea "Take note of all default roles and additional roles. Scroll as far dow then cli…"
type textarea "*"
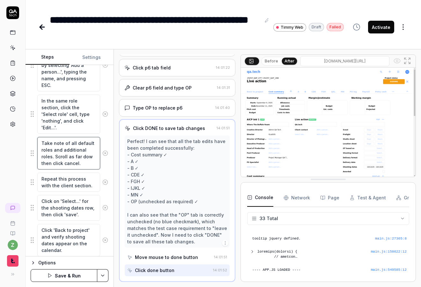
type textarea "Take note of all default roles and additional roles. Scroll as far down then cl…"
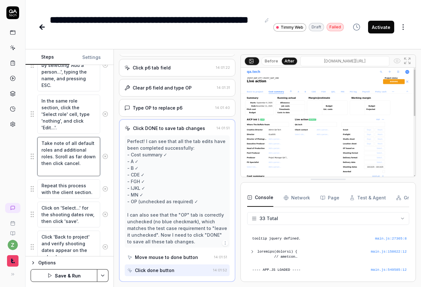
type textarea "*"
type textarea "Take note of all default roles and additional roles. Scroll as far down then cl…"
type textarea "*"
type textarea "Take note of all default roles and additional roles. Scroll as far down a then …"
type textarea "*"
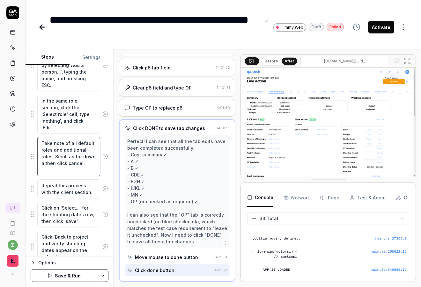
type textarea "Take note of all default roles and additional roles. Scroll as far down as then…"
type textarea "*"
type textarea "Take note of all default roles and additional roles. Scroll as far down as o th…"
type textarea "*"
type textarea "Take note of all default roles and additional roles. Scroll as far down as oyu …"
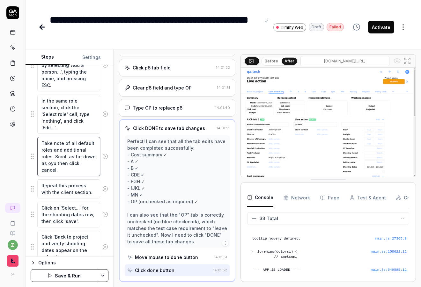
type textarea "*"
type textarea "Take note of all default roles and additional roles. Scroll as far down as oyu …"
type textarea "*"
type textarea "Take note of all default roles and additional roles. Scroll as far down as oyu …"
type textarea "*"
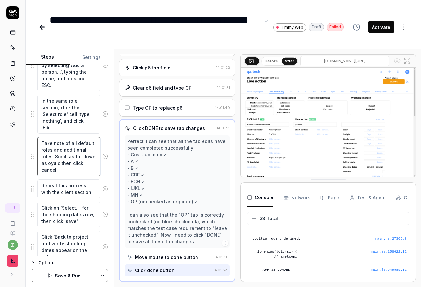
type textarea "Take note of all default roles and additional roles. Scroll as far down as oyu …"
type textarea "*"
type textarea "Take note of all default roles and additional roles. Scroll as far down as oyu …"
type textarea "*"
type textarea "Take note of all default roles and additional roles. Scroll as far down as oyu …"
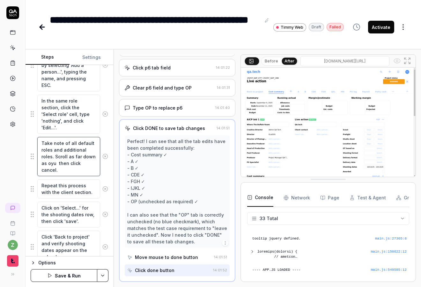
type textarea "*"
type textarea "Take note of all default roles and additional roles. Scroll as far down as oyu …"
type textarea "*"
type textarea "Take note of all default roles and additional roles. Scroll as far down as oy t…"
type textarea "*"
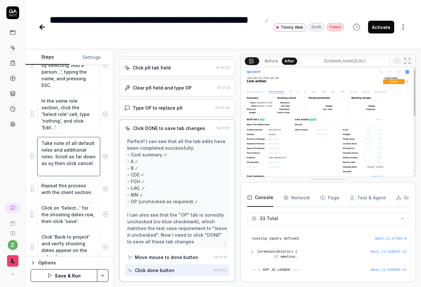
type textarea "Take note of all default roles and additional roles. Scroll as far down as o th…"
type textarea "*"
type textarea "Take note of all default roles and additional roles. Scroll as far down as then…"
type textarea "*"
type textarea "Take note of all default roles and additional roles. Scroll as far down as y th…"
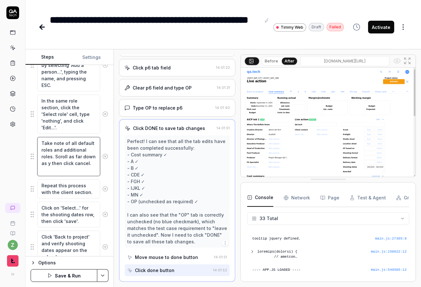
type textarea "*"
type textarea "Take note of all default roles and additional roles. Scroll as far down as yo t…"
type textarea "*"
type textarea "Take note of all default roles and additional roles. Scroll as far down as you …"
type textarea "*"
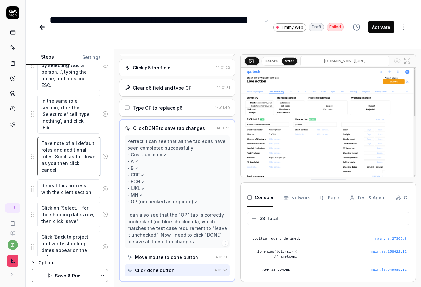
type textarea "Take note of all default roles and additional roles. Scroll as far down as you …"
type textarea "*"
type textarea "Take note of all default roles and additional roles. Scroll as far down as you …"
type textarea "*"
type textarea "Take note of all default roles and additional roles. Scroll as far down as you …"
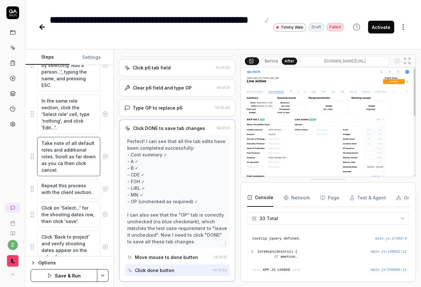
type textarea "*"
type textarea "Take note of all default roles and additional roles. Scroll as far down as you …"
type textarea "*"
type textarea "Take note of all default roles and additional roles. Scroll as far down as you …"
type textarea "*"
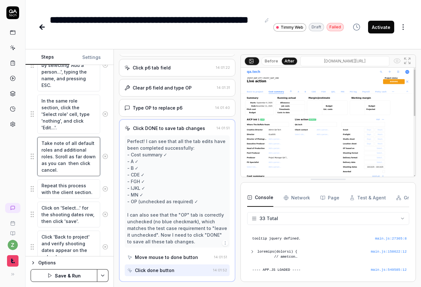
type textarea "Take note of all default roles and additional roles. Scroll as far down as you …"
type textarea "*"
type textarea "Take note of all default roles and additional roles. Scroll as far down as you …"
type textarea "*"
type textarea "Take note of all default roles and additional roles. Scroll as far down as you …"
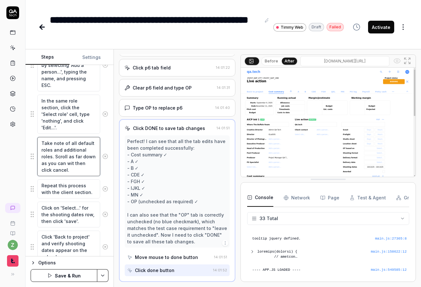
type textarea "*"
type textarea "Take note of all default roles and additional roles. Scroll as far down as you …"
type textarea "*"
type textarea "Take note of all default roles and additional roles. Scroll as far down as you …"
type textarea "*"
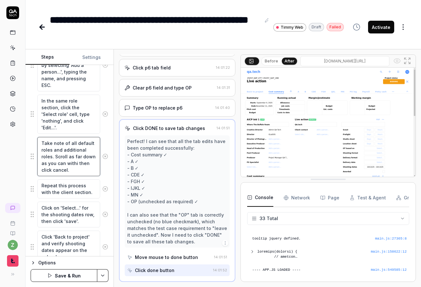
type textarea "Take note of all default roles and additional roles. Scroll as far down as you …"
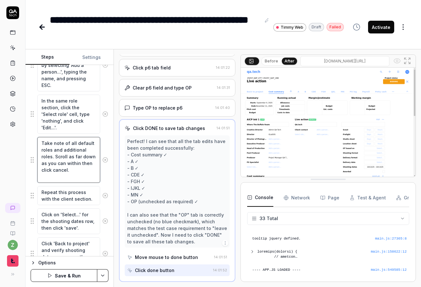
type textarea "*"
type textarea "Take note of all default roles and additional roles. Scroll as far down as you …"
type textarea "*"
type textarea "Take note of all default roles and additional roles. Scroll as far down as you …"
type textarea "*"
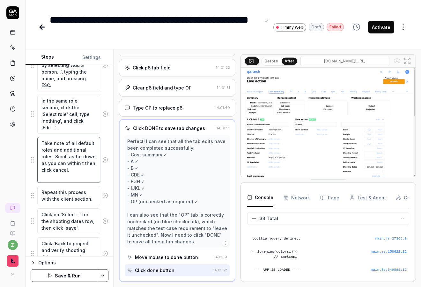
type textarea "Take note of all default roles and additional roles. Scroll as far down as you …"
type textarea "*"
type textarea "Take note of all default roles and additional roles. Scroll as far down as you …"
type textarea "*"
type textarea "Take note of all default roles and additional roles. Scroll as far down as you …"
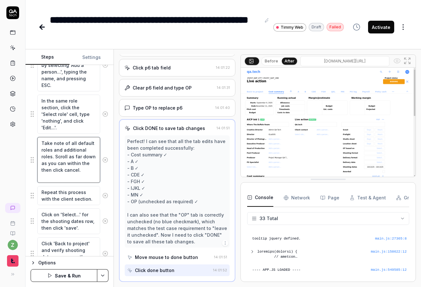
type textarea "*"
type textarea "Take note of all default roles and additional roles. Scroll as far down as you …"
type textarea "*"
type textarea "Take note of all default roles and additional roles. Scroll as far down as you …"
type textarea "*"
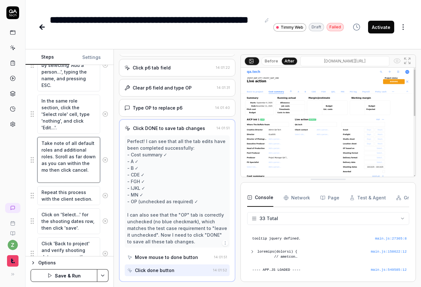
type textarea "Take note of all default roles and additional roles. Scroll as far down as you …"
click at [73, 175] on textarea "Take note of all default roles and additional roles. Scroll as far down as you …" at bounding box center [68, 160] width 63 height 46
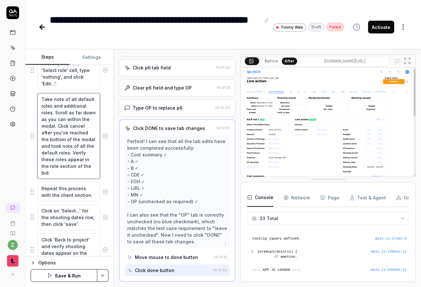
scroll to position [399, 0]
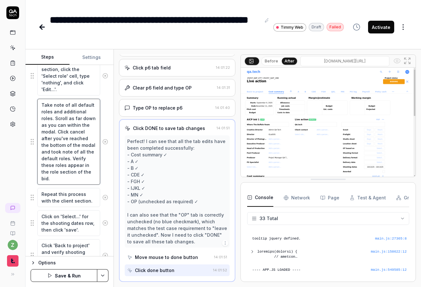
drag, startPoint x: 58, startPoint y: 141, endPoint x: 41, endPoint y: 106, distance: 38.8
click at [41, 106] on textarea "Take note of all default roles and additional roles. Scroll as far down as you …" at bounding box center [68, 142] width 63 height 86
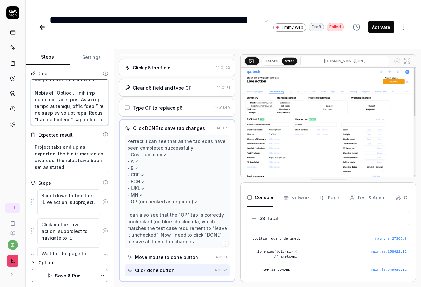
scroll to position [153, 0]
drag, startPoint x: 34, startPoint y: 85, endPoint x: 74, endPoint y: 86, distance: 40.2
click at [74, 86] on textarea at bounding box center [70, 102] width 78 height 46
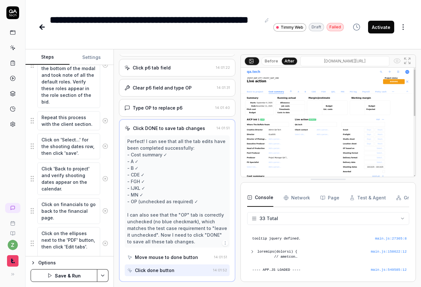
scroll to position [4, 0]
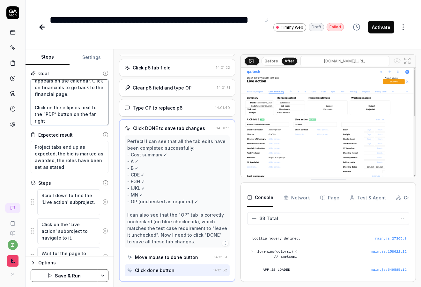
drag, startPoint x: 34, startPoint y: 85, endPoint x: 93, endPoint y: 111, distance: 64.6
click at [93, 112] on textarea "Click on “Select…” for the shooting dates row. When the modal appears, click “s…" at bounding box center [70, 102] width 78 height 46
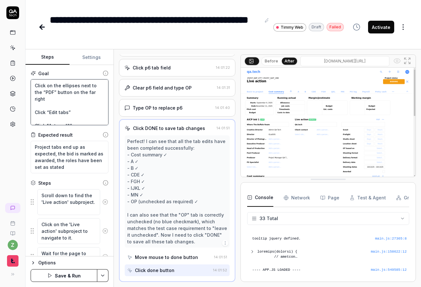
drag, startPoint x: 74, startPoint y: 115, endPoint x: -3, endPoint y: 68, distance: 89.9
click at [0, 68] on html "**********" at bounding box center [210, 143] width 421 height 287
drag, startPoint x: 37, startPoint y: 86, endPoint x: 53, endPoint y: 90, distance: 16.7
click at [67, 95] on textarea "Click 1A, type “A” Click 1B, type “B” Click p2, type “CDE” Click p3, type “FGH”…" at bounding box center [70, 102] width 78 height 46
drag, startPoint x: 34, startPoint y: 85, endPoint x: 85, endPoint y: 95, distance: 51.7
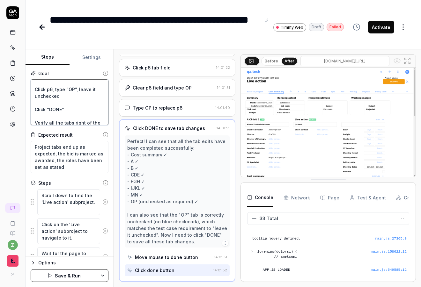
click at [85, 95] on textarea "Click 1A, type “A” Click 1B, type “B” Click p2, type “CDE” Click p3, type “FGH”…" at bounding box center [70, 102] width 78 height 46
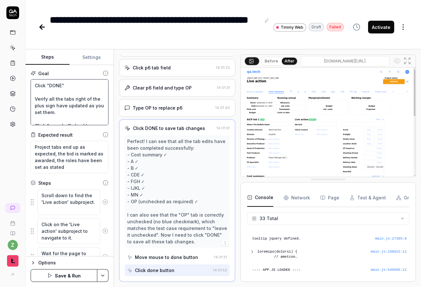
drag, startPoint x: 9, startPoint y: 74, endPoint x: 34, endPoint y: 80, distance: 25.3
click at [3, 73] on div "**********" at bounding box center [210, 143] width 421 height 287
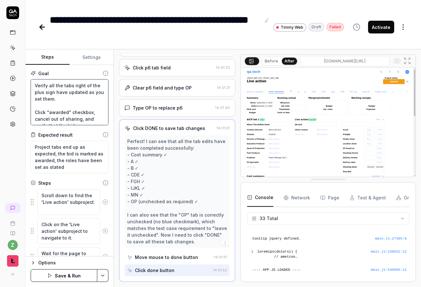
drag, startPoint x: 34, startPoint y: 112, endPoint x: 21, endPoint y: 73, distance: 41.0
click at [21, 73] on div "**********" at bounding box center [210, 143] width 421 height 287
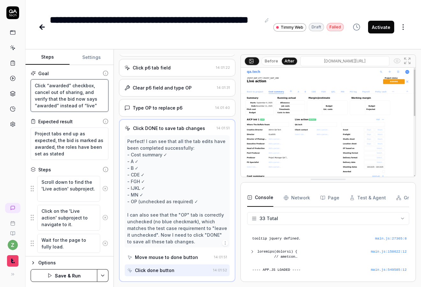
drag, startPoint x: 103, startPoint y: 108, endPoint x: 3, endPoint y: 76, distance: 105.8
click at [3, 76] on div "**********" at bounding box center [210, 143] width 421 height 287
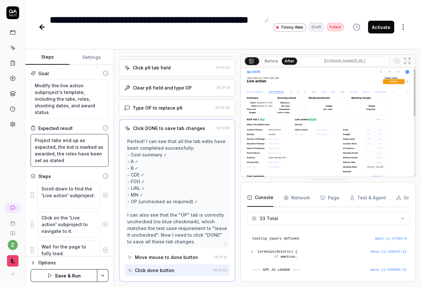
click at [91, 160] on textarea "Project tabs end up as expected, the bid is marked as awarded, the roles have b…" at bounding box center [70, 150] width 78 height 33
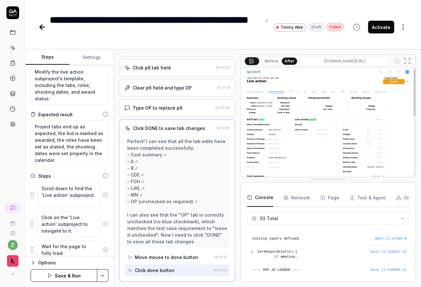
scroll to position [0, 0]
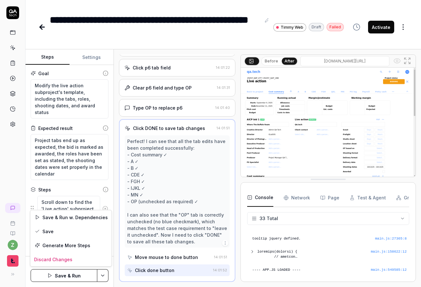
click at [101, 273] on html "**********" at bounding box center [210, 143] width 421 height 287
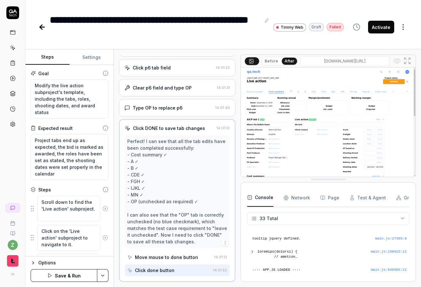
click at [111, 193] on html "**********" at bounding box center [210, 143] width 421 height 287
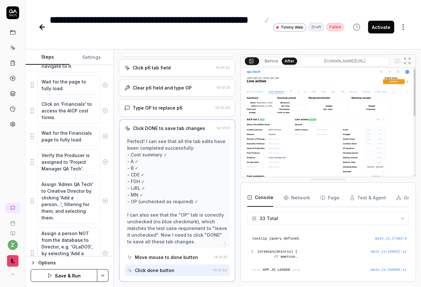
click at [106, 272] on html "**********" at bounding box center [210, 143] width 421 height 287
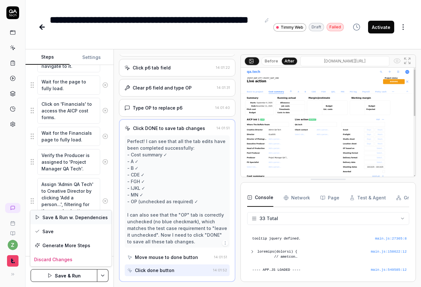
click at [85, 218] on div "Save & Run w. Dependencies" at bounding box center [70, 217] width 81 height 14
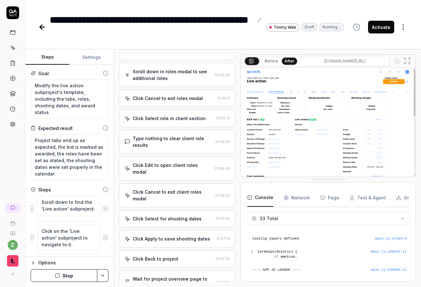
scroll to position [0, 0]
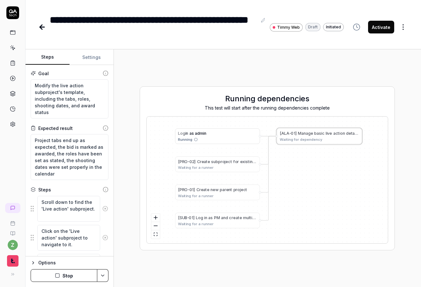
drag, startPoint x: 296, startPoint y: 189, endPoint x: 318, endPoint y: 194, distance: 22.7
click at [318, 194] on div "L o g i n a s a d m i n Running [ P R O - 0 2 ] C r e a t e s u b p r o j e c t…" at bounding box center [267, 180] width 241 height 127
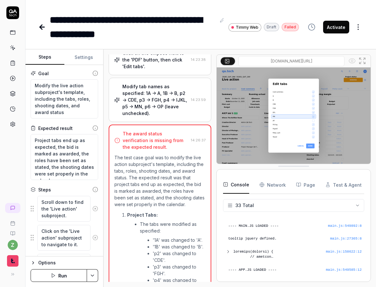
scroll to position [515, 0]
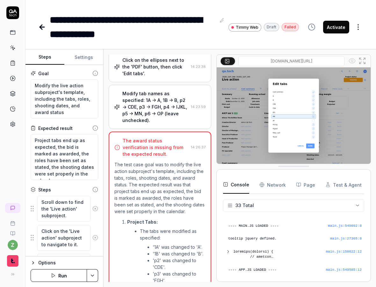
click at [158, 106] on div "Modify tab names as specified: 1A -> A, 1B -> B, p2 -> CDE, p3 -> FGH, p4 -> IJ…" at bounding box center [155, 106] width 66 height 33
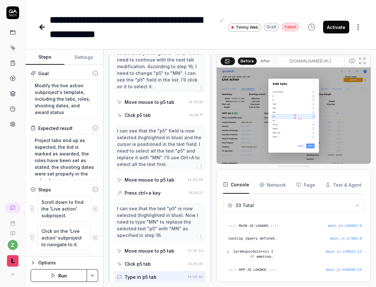
scroll to position [1936, 0]
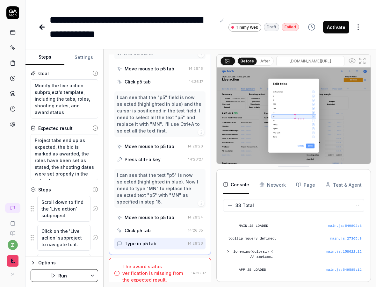
click at [148, 240] on div "Type in p5 tab" at bounding box center [141, 243] width 32 height 7
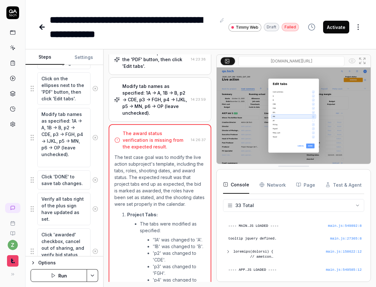
scroll to position [502, 0]
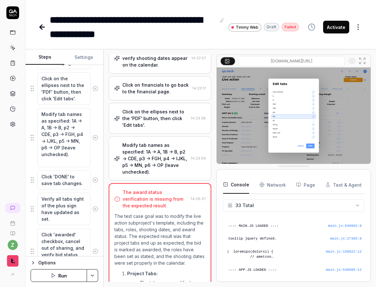
click at [155, 162] on div "Modify tab names as specified: 1A -> A, 1B -> B, p2 -> CDE, p3 -> FGH, p4 -> IJ…" at bounding box center [155, 158] width 66 height 33
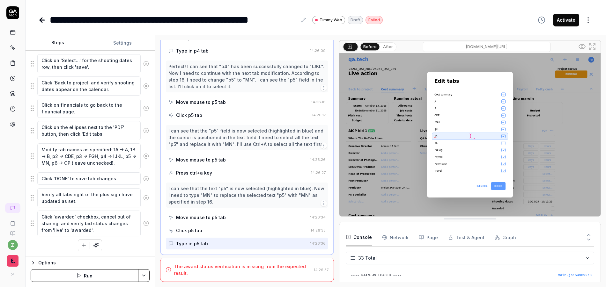
scroll to position [406, 0]
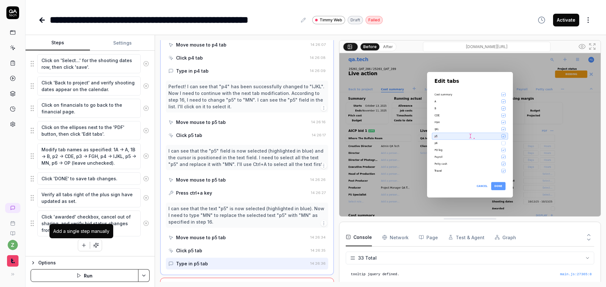
click at [81, 248] on icon "button" at bounding box center [84, 246] width 6 height 6
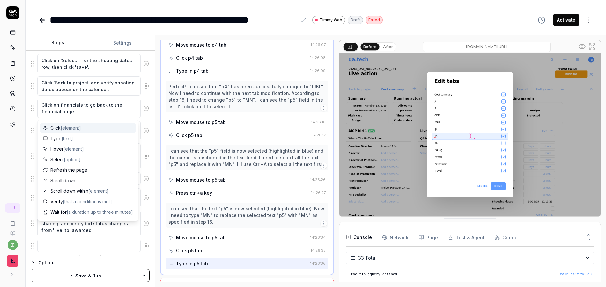
scroll to position [403, 0]
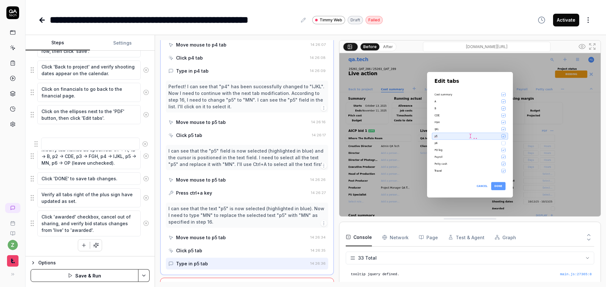
drag, startPoint x: 33, startPoint y: 231, endPoint x: 41, endPoint y: 143, distance: 88.7
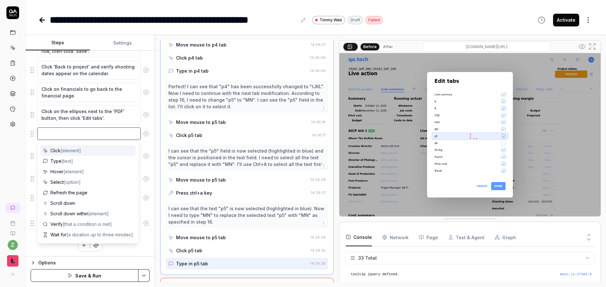
click at [86, 133] on textarea at bounding box center [88, 134] width 103 height 12
paste textarea "Click 1A, type “A”"
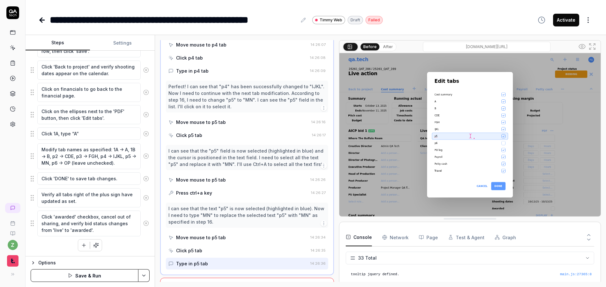
click at [82, 246] on icon "button" at bounding box center [84, 246] width 6 height 6
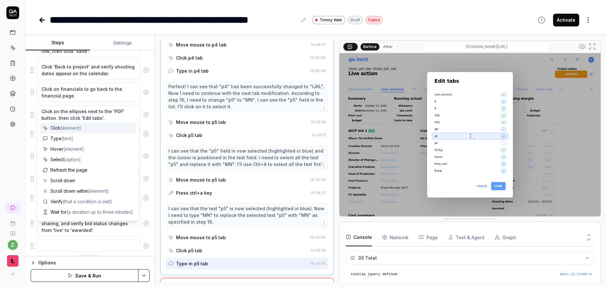
scroll to position [419, 0]
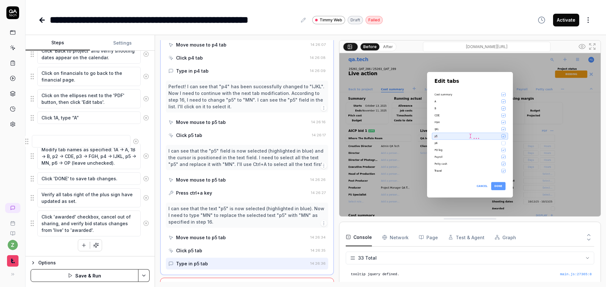
drag, startPoint x: 31, startPoint y: 227, endPoint x: 29, endPoint y: 135, distance: 92.5
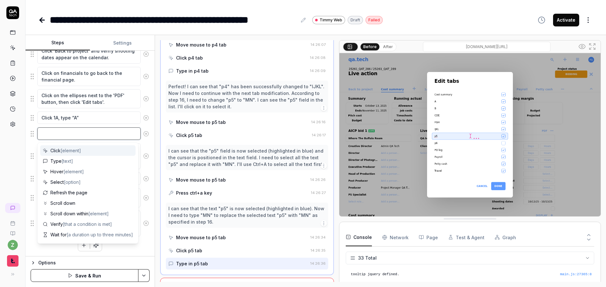
click at [67, 133] on textarea at bounding box center [88, 134] width 103 height 12
paste textarea "Click 1B, type “B”"
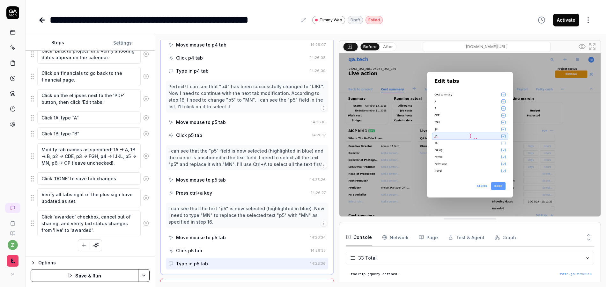
click at [81, 246] on icon "button" at bounding box center [84, 246] width 6 height 6
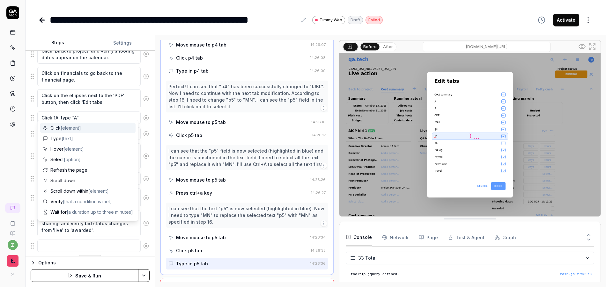
scroll to position [435, 0]
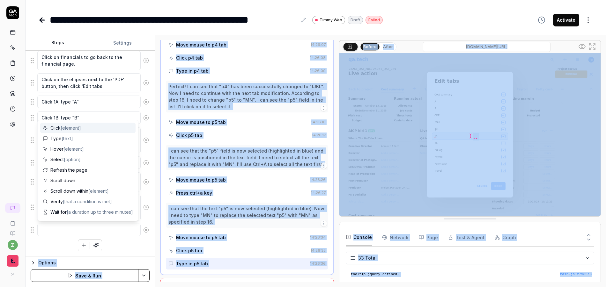
drag, startPoint x: 36, startPoint y: 232, endPoint x: 47, endPoint y: 134, distance: 98.5
click at [48, 132] on body "**********" at bounding box center [303, 143] width 606 height 287
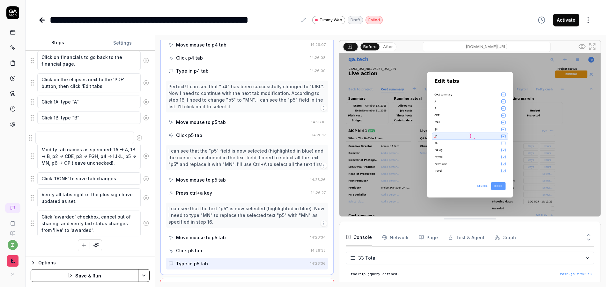
drag, startPoint x: 32, startPoint y: 232, endPoint x: 78, endPoint y: 136, distance: 106.4
click at [61, 132] on textarea at bounding box center [88, 134] width 103 height 12
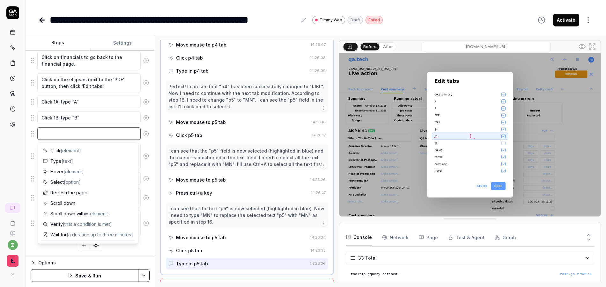
paste textarea "Click p2, type “CDE”"
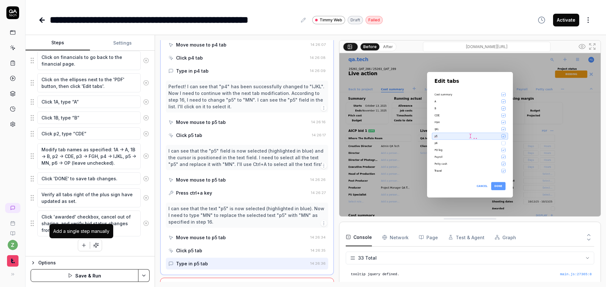
click at [81, 244] on icon "button" at bounding box center [84, 246] width 6 height 6
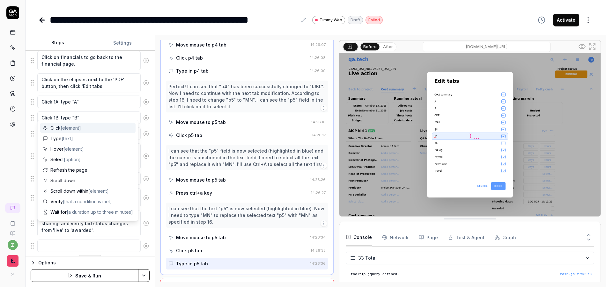
scroll to position [451, 0]
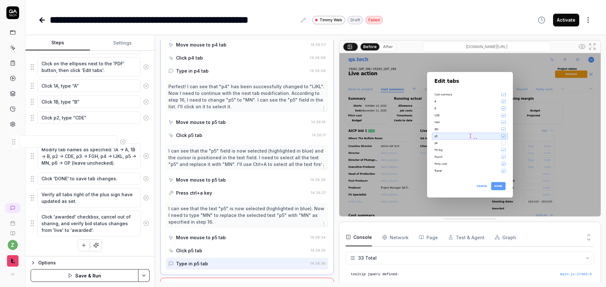
drag, startPoint x: 36, startPoint y: 229, endPoint x: 33, endPoint y: 135, distance: 94.5
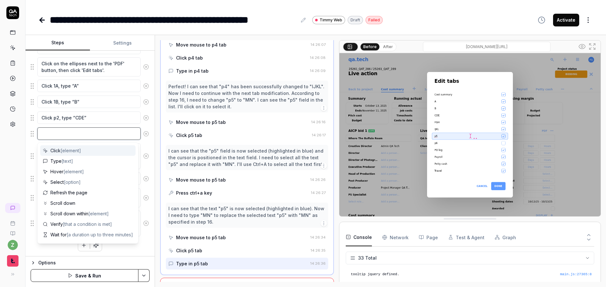
click at [74, 136] on textarea at bounding box center [88, 134] width 103 height 12
paste textarea "Click p3, type “FGH”"
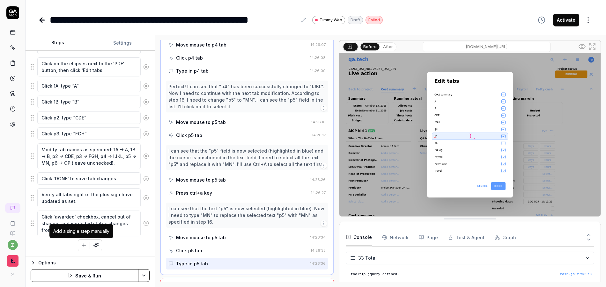
click at [83, 245] on icon "button" at bounding box center [84, 246] width 6 height 6
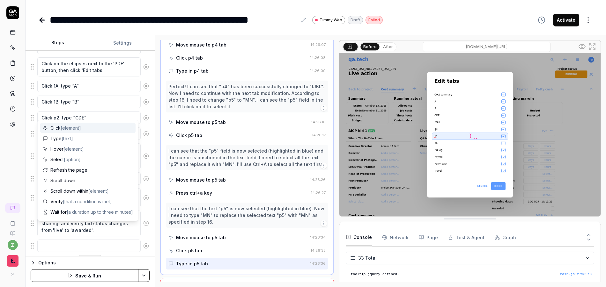
scroll to position [467, 0]
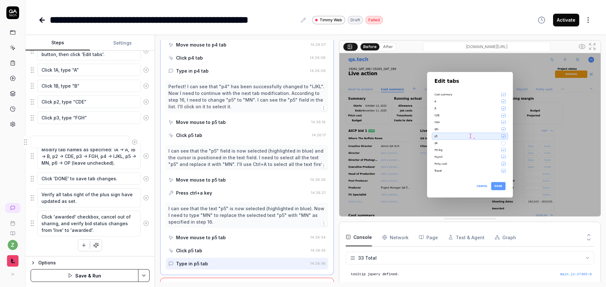
drag, startPoint x: 35, startPoint y: 231, endPoint x: 57, endPoint y: 140, distance: 93.5
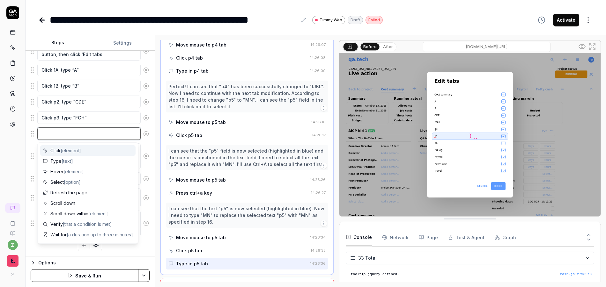
click at [58, 136] on textarea at bounding box center [88, 134] width 103 height 12
paste textarea "Click p4, type “IJKL”"
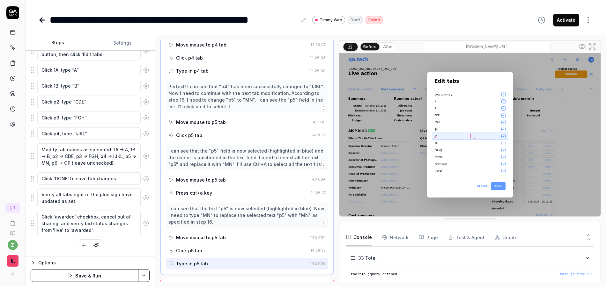
click at [78, 246] on button "button" at bounding box center [83, 245] width 11 height 11
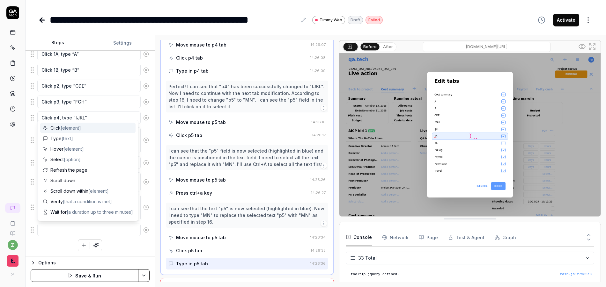
drag, startPoint x: 39, startPoint y: 231, endPoint x: 33, endPoint y: 227, distance: 6.4
click at [38, 228] on textarea at bounding box center [88, 230] width 103 height 12
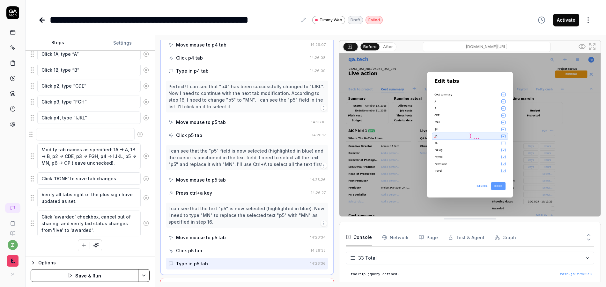
drag, startPoint x: 33, startPoint y: 227, endPoint x: 32, endPoint y: 131, distance: 96.0
click at [56, 134] on textarea at bounding box center [88, 134] width 103 height 12
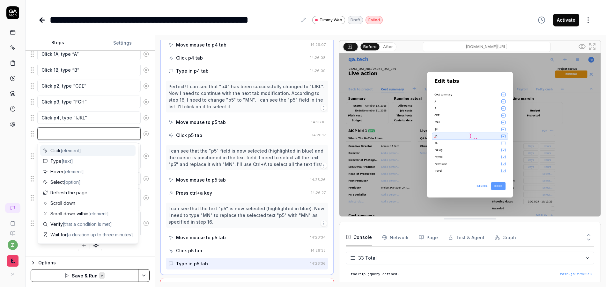
paste textarea "Click p5, type “MN”"
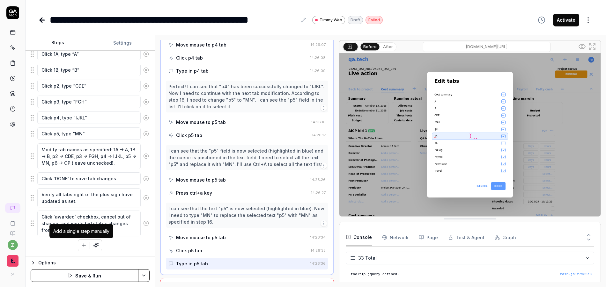
click at [78, 246] on button "button" at bounding box center [83, 245] width 11 height 11
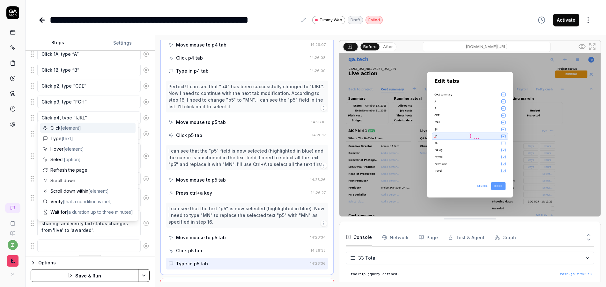
scroll to position [499, 0]
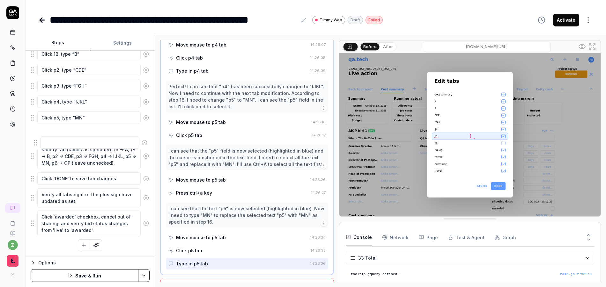
drag, startPoint x: 33, startPoint y: 229, endPoint x: 33, endPoint y: 134, distance: 95.0
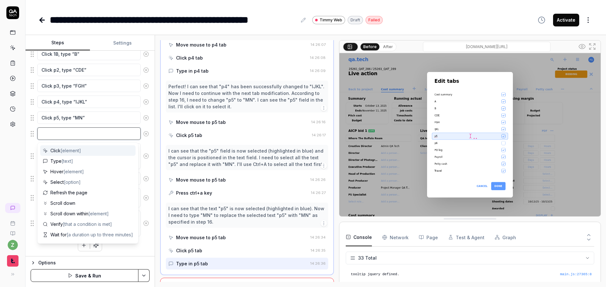
click at [63, 136] on textarea at bounding box center [88, 134] width 103 height 12
paste textarea "Click p6, type “OP”, leave it unchecked"
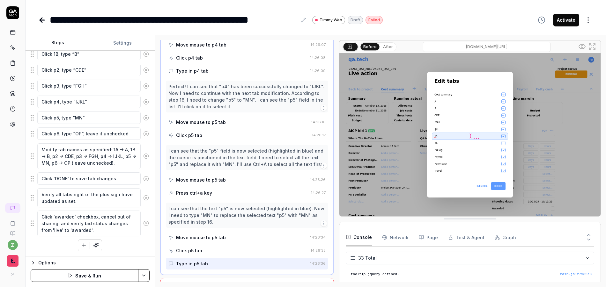
click at [78, 247] on button "button" at bounding box center [83, 245] width 11 height 11
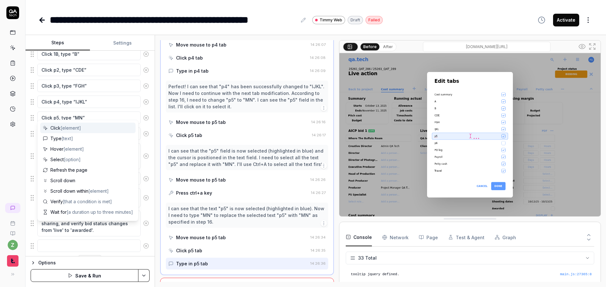
scroll to position [515, 0]
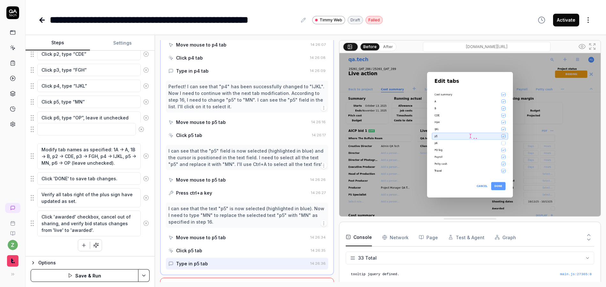
drag, startPoint x: 35, startPoint y: 229, endPoint x: 35, endPoint y: 129, distance: 100.8
click at [72, 130] on textarea at bounding box center [88, 134] width 103 height 12
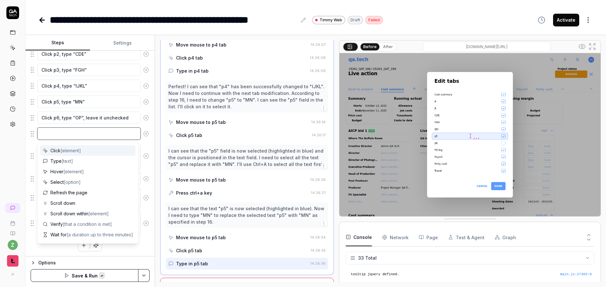
paste textarea "Click “DONE”"
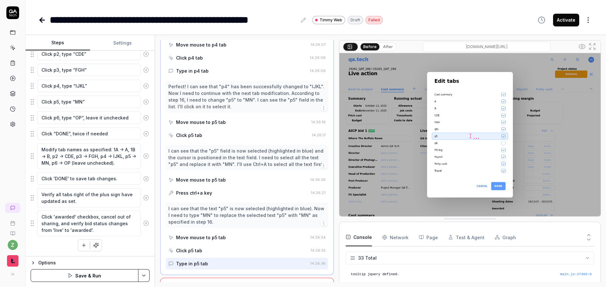
click at [127, 253] on div "Goal Modify the live action subproject's template, including the tabs, roles, s…" at bounding box center [90, 154] width 129 height 206
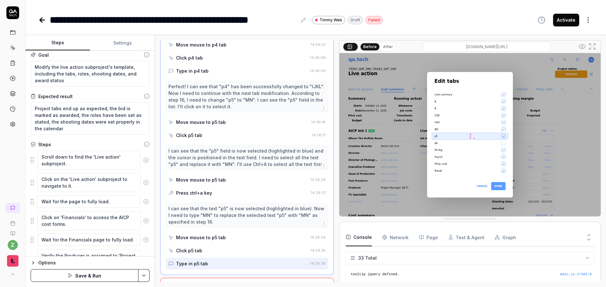
scroll to position [0, 0]
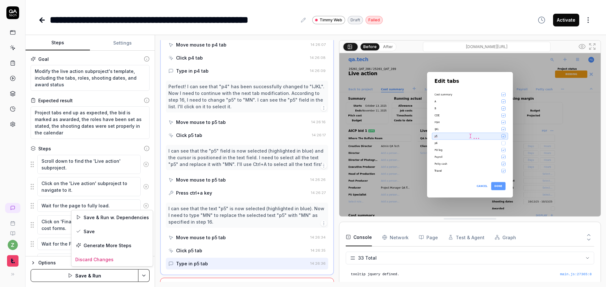
click at [145, 277] on html "**********" at bounding box center [303, 143] width 606 height 287
click at [93, 164] on html "**********" at bounding box center [303, 143] width 606 height 287
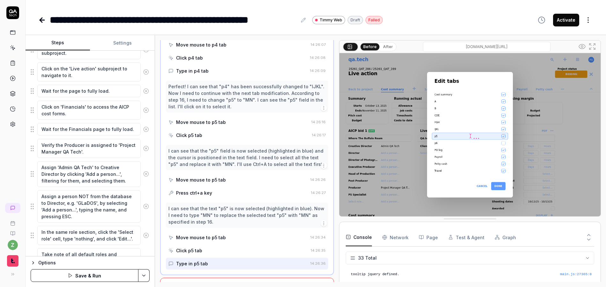
scroll to position [153, 0]
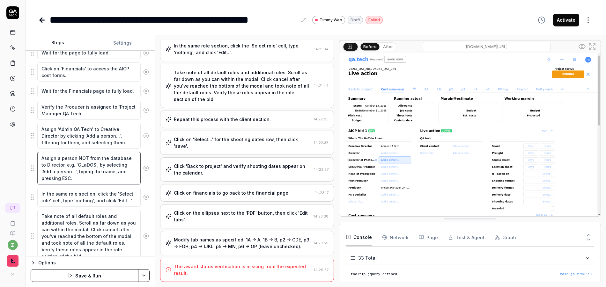
click at [105, 175] on textarea "Assign a person NOT from the database to Director, e.g. 'GLaDOS', by selecting …" at bounding box center [88, 168] width 103 height 33
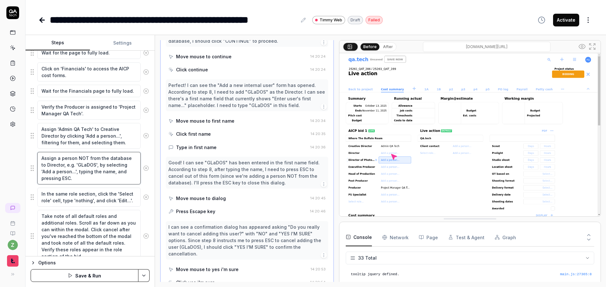
scroll to position [464, 0]
click at [227, 194] on div "Move mouse to dialog" at bounding box center [237, 200] width 139 height 12
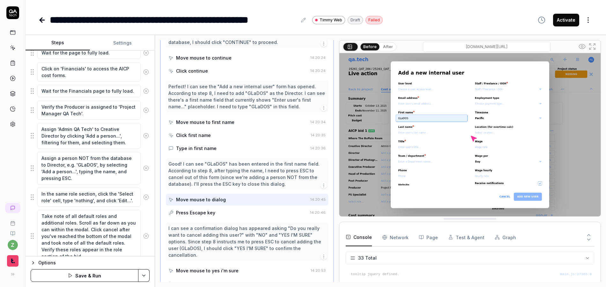
click at [215, 207] on div "Press Escape key" at bounding box center [237, 213] width 139 height 12
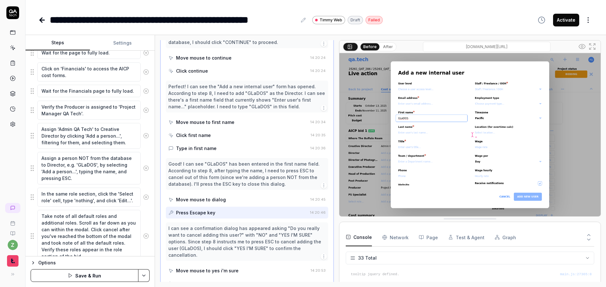
scroll to position [502, 0]
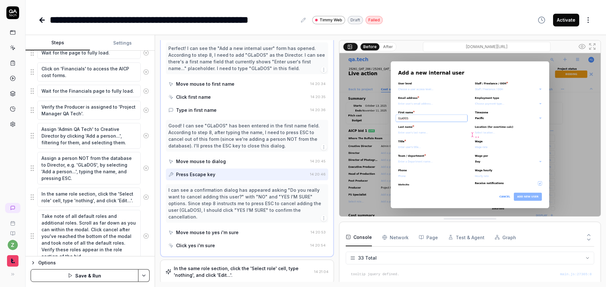
click at [210, 227] on div "Move mouse to yes i'm sure" at bounding box center [238, 233] width 140 height 12
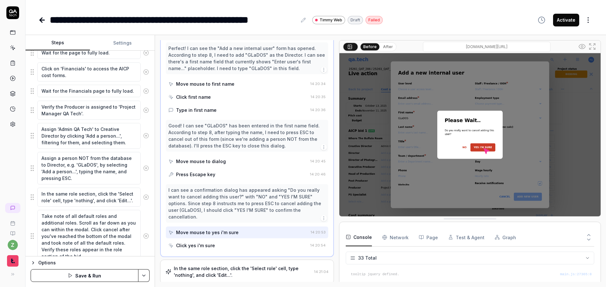
click at [211, 242] on div "Click yes i'm sure" at bounding box center [195, 245] width 39 height 7
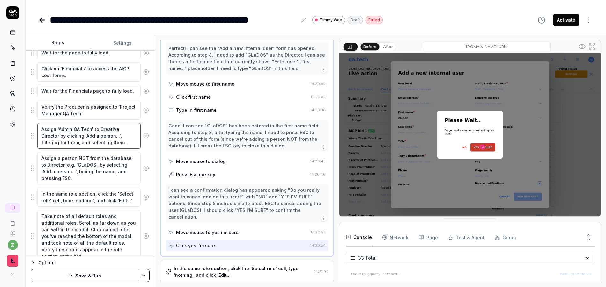
click at [78, 138] on textarea "Assign 'Admin QA Tech' to Creative Director by clicking 'Add a person...', filt…" at bounding box center [88, 136] width 103 height 26
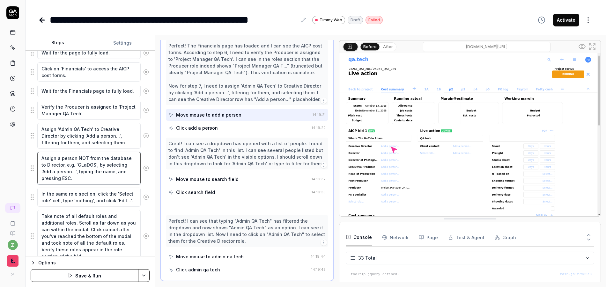
click at [85, 178] on textarea "Assign a person NOT from the database to Director, e.g. 'GLaDOS', by selecting …" at bounding box center [88, 168] width 103 height 33
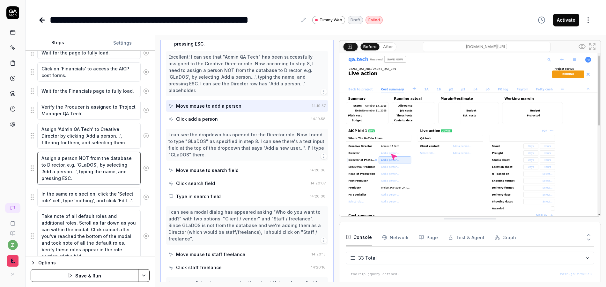
scroll to position [158, 0]
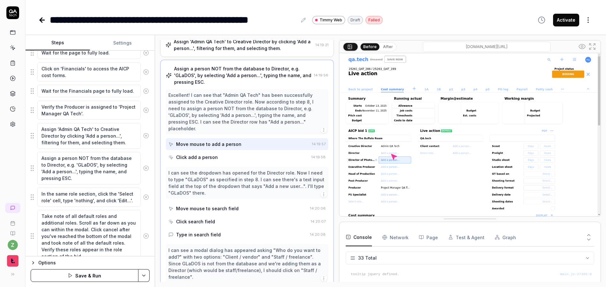
click at [219, 138] on div "Move mouse to add a person" at bounding box center [238, 144] width 141 height 12
click at [217, 151] on div "Click add a person" at bounding box center [238, 157] width 140 height 12
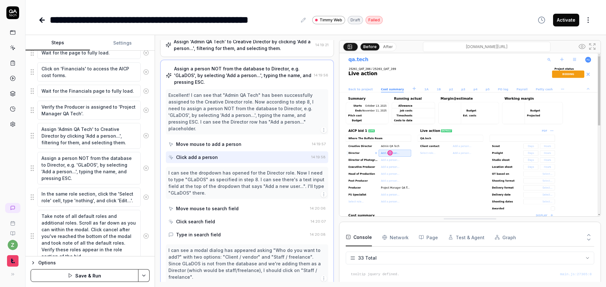
click at [226, 205] on div "Move mouse to search field" at bounding box center [207, 208] width 63 height 7
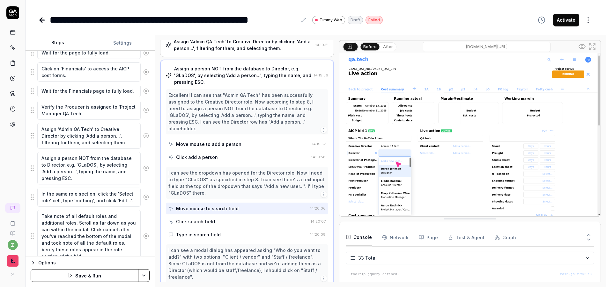
click at [209, 218] on div "Click search field" at bounding box center [195, 221] width 39 height 7
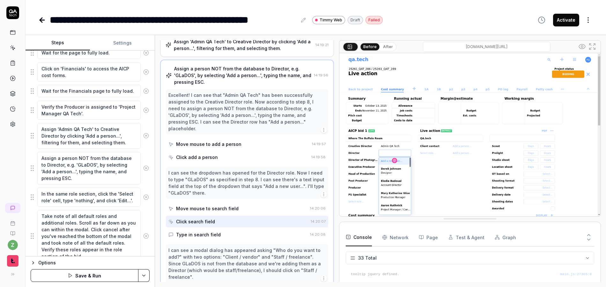
click at [209, 232] on div "Type in search field" at bounding box center [198, 235] width 45 height 7
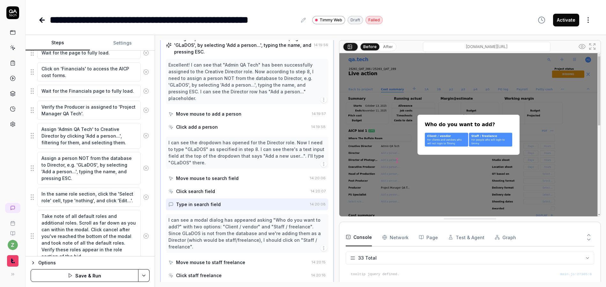
scroll to position [196, 0]
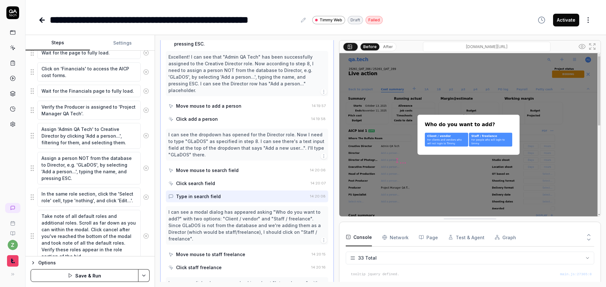
click at [203, 180] on div "Click search field" at bounding box center [195, 183] width 39 height 7
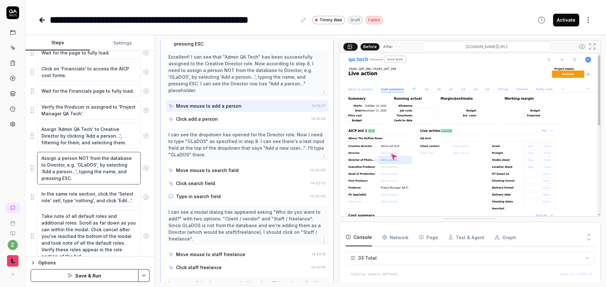
click at [86, 180] on textarea "Assign a person NOT from the database to Director, e.g. 'GLaDOS', by selecting …" at bounding box center [88, 168] width 103 height 33
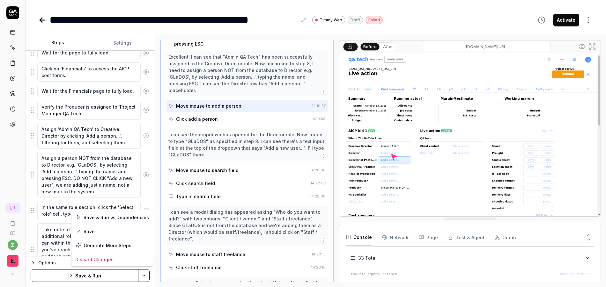
click at [146, 282] on html "**********" at bounding box center [303, 143] width 606 height 287
click at [119, 216] on div "Save & Run w. Dependencies" at bounding box center [111, 217] width 81 height 14
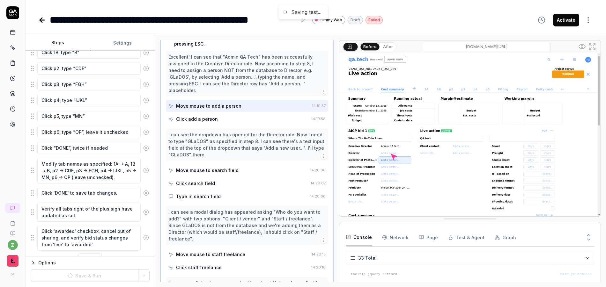
scroll to position [528, 0]
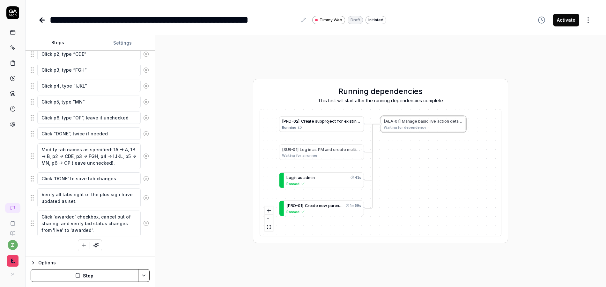
drag, startPoint x: 409, startPoint y: 147, endPoint x: 421, endPoint y: 148, distance: 11.5
click at [421, 148] on div "[ P R O - 0 2 ] C r e a t e s u b p r o j e c t f o r e x i s t i n g p r o j e…" at bounding box center [380, 172] width 241 height 127
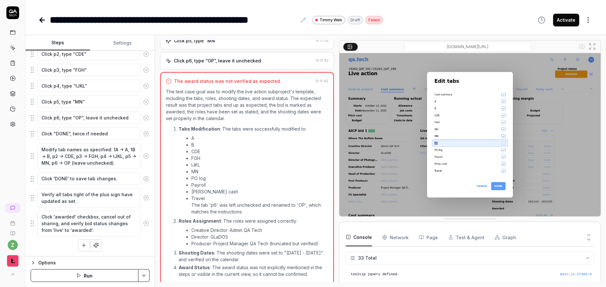
scroll to position [437, 0]
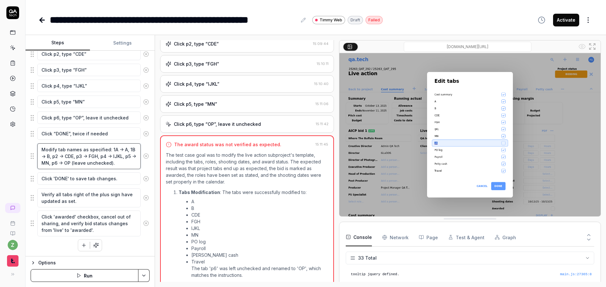
click at [104, 157] on textarea "Modify tab names as specified: 1A -> A, 1B -> B, p2 -> CDE, p3 -> FGH, p4 -> IJ…" at bounding box center [88, 157] width 103 height 26
click at [143, 156] on icon at bounding box center [146, 156] width 6 height 6
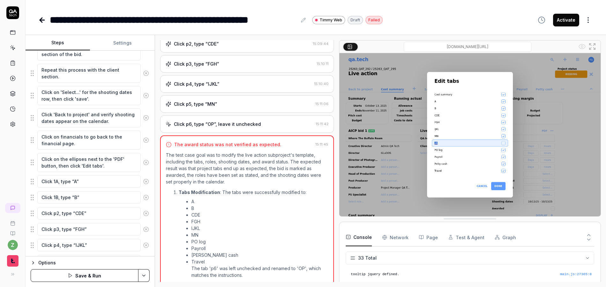
scroll to position [390, 0]
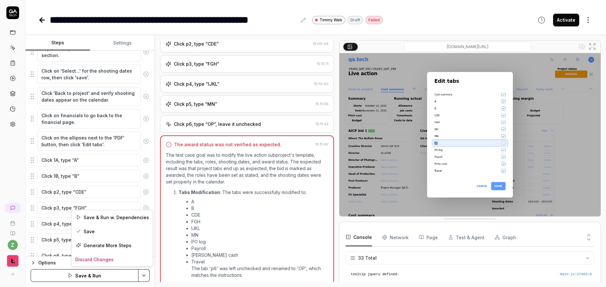
click at [146, 272] on html "**********" at bounding box center [303, 143] width 606 height 287
click at [106, 232] on div "Save" at bounding box center [111, 232] width 81 height 14
click at [147, 277] on html "**********" at bounding box center [303, 143] width 606 height 287
click at [145, 277] on html "**********" at bounding box center [303, 143] width 606 height 287
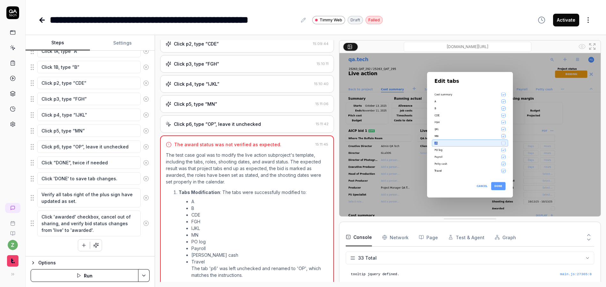
click at [108, 275] on button "Run" at bounding box center [85, 275] width 108 height 13
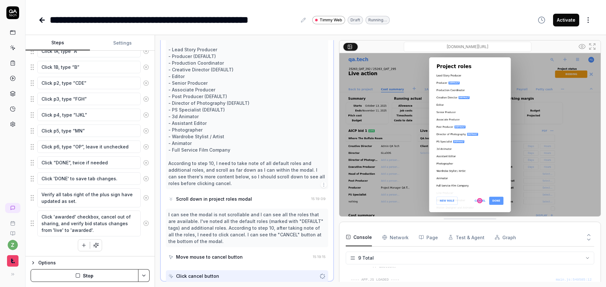
scroll to position [290, 0]
click at [408, 129] on img at bounding box center [469, 134] width 261 height 163
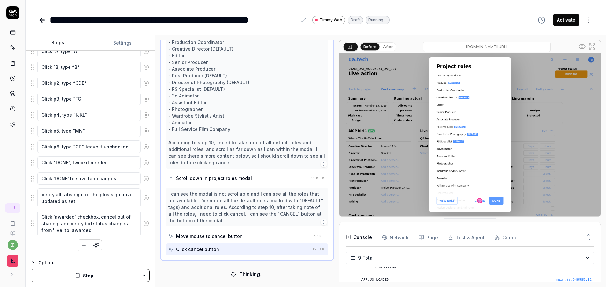
scroll to position [310, 0]
click at [90, 270] on button "Stop" at bounding box center [85, 275] width 108 height 13
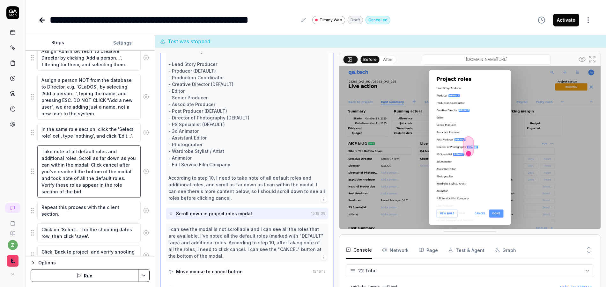
scroll to position [290, 0]
drag, startPoint x: 99, startPoint y: 194, endPoint x: 26, endPoint y: 142, distance: 89.6
click at [26, 142] on div "Goal Modify the live action subproject's template, including the tabs, roles, s…" at bounding box center [90, 154] width 129 height 206
click at [145, 133] on icon at bounding box center [146, 133] width 2 height 2
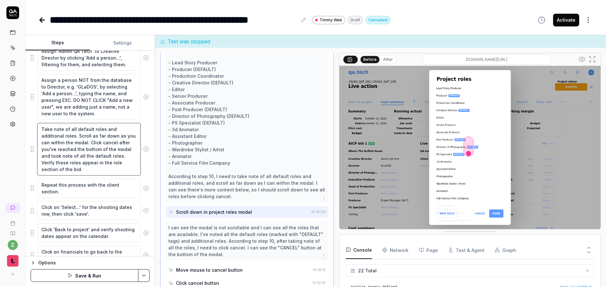
drag, startPoint x: 97, startPoint y: 171, endPoint x: 25, endPoint y: 119, distance: 88.8
click at [22, 119] on div "**********" at bounding box center [303, 143] width 606 height 287
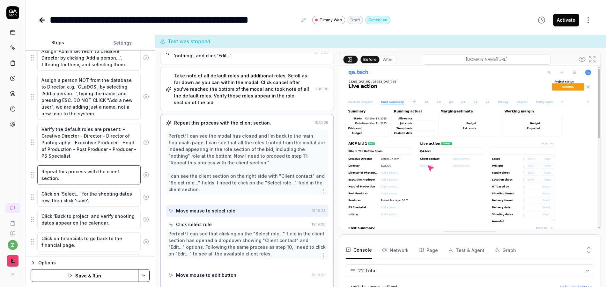
drag, startPoint x: 77, startPoint y: 180, endPoint x: 10, endPoint y: 165, distance: 69.3
click at [10, 165] on div "**********" at bounding box center [303, 143] width 606 height 287
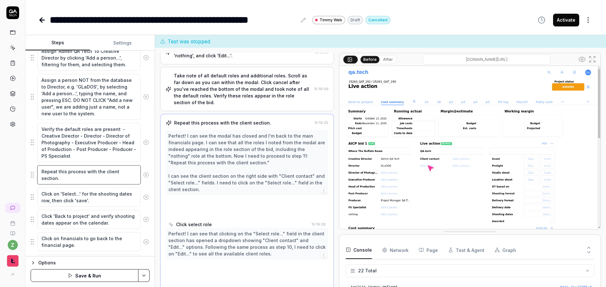
scroll to position [209, 0]
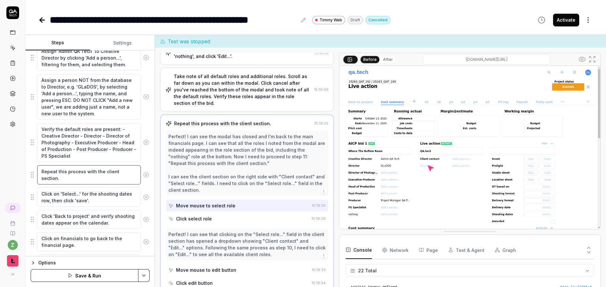
click at [81, 178] on textarea "Repeat this process with the client section." at bounding box center [88, 175] width 103 height 19
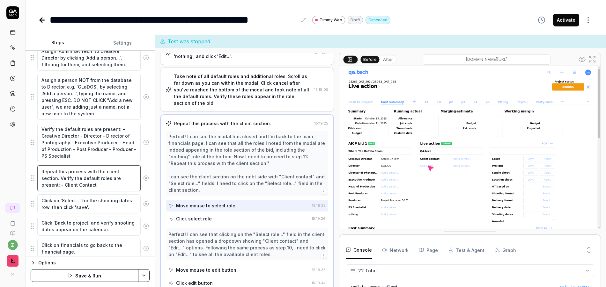
click at [80, 188] on textarea "Repeat this process with the client section. Verify the default roles are prese…" at bounding box center [88, 179] width 103 height 26
click at [109, 208] on textarea "Click on 'Select...' for the shooting dates row, then click 'save'." at bounding box center [88, 204] width 103 height 19
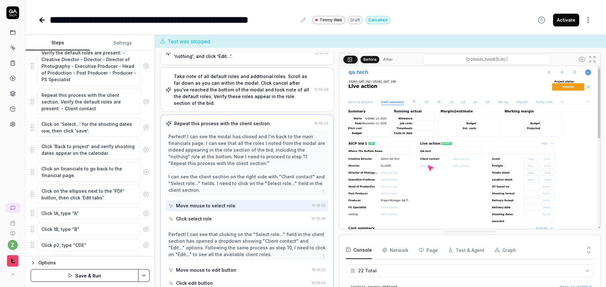
click at [111, 277] on button "Save & Run" at bounding box center [85, 275] width 108 height 13
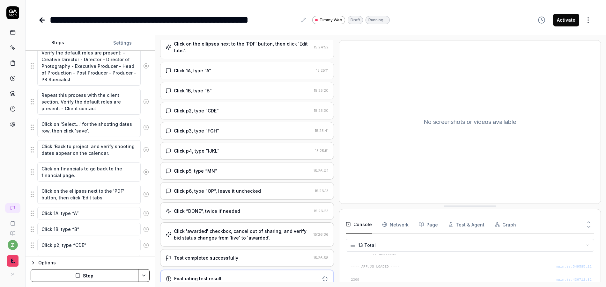
scroll to position [275, 0]
click at [250, 256] on div "Test completed successfully" at bounding box center [238, 259] width 145 height 7
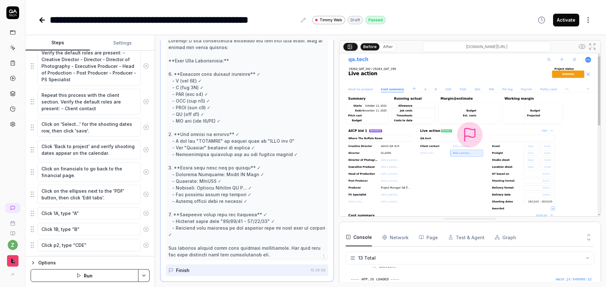
scroll to position [520, 0]
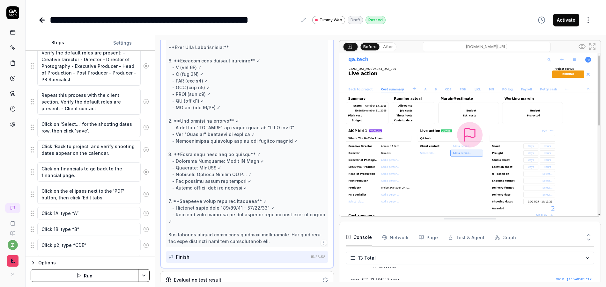
click at [421, 21] on button "Activate" at bounding box center [566, 20] width 26 height 13
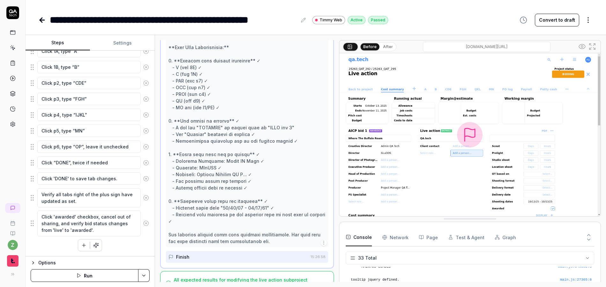
scroll to position [406, 0]
type textarea "*"
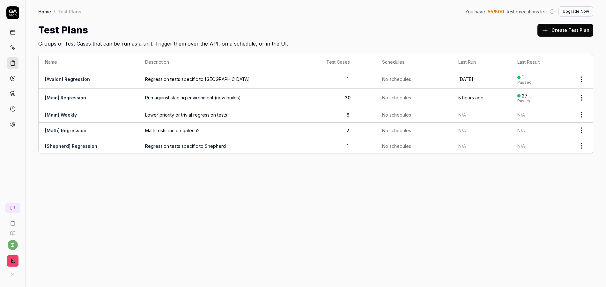
click at [76, 103] on td "[Main] Regression" at bounding box center [89, 98] width 100 height 18
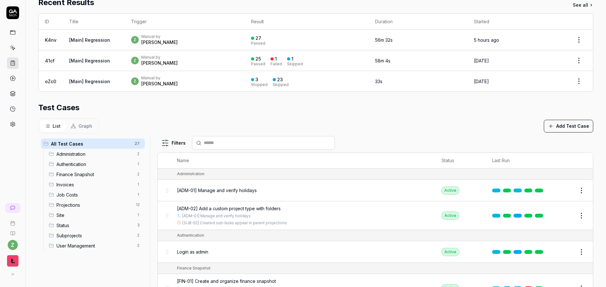
scroll to position [155, 0]
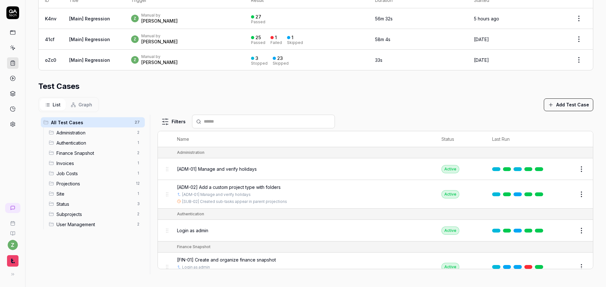
click at [559, 103] on button "Add Test Case" at bounding box center [568, 105] width 49 height 13
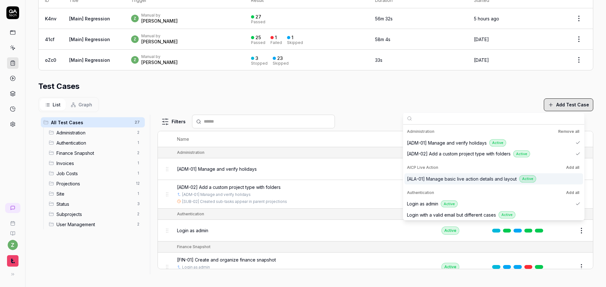
click at [440, 180] on span "[ALA-01] Manage basic live action details and layout" at bounding box center [462, 179] width 110 height 7
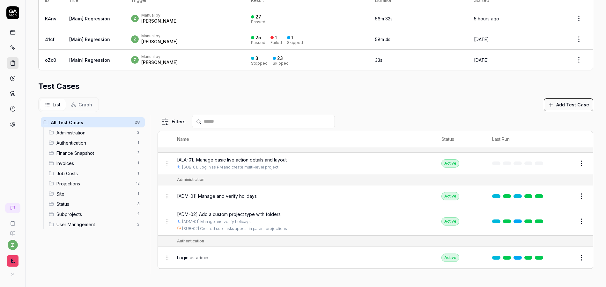
click at [365, 93] on section "Test Cases List Graph Add Test Case All Test Cases 28 Administration 2 Authenti…" at bounding box center [315, 178] width 555 height 194
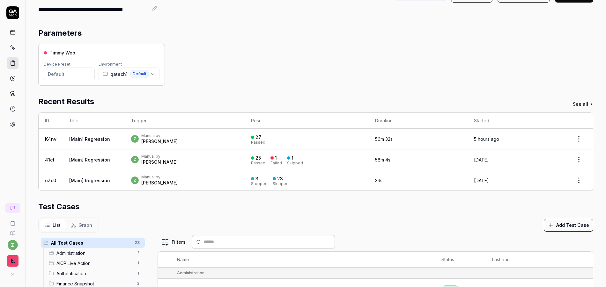
scroll to position [38, 0]
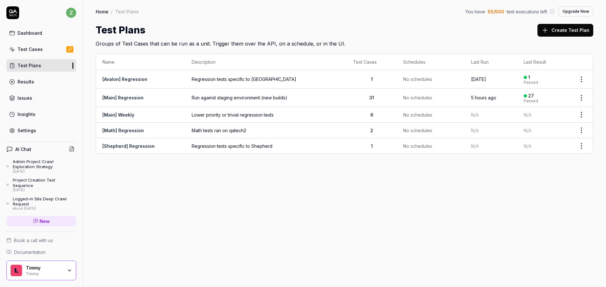
click at [28, 31] on div "Dashboard" at bounding box center [30, 33] width 25 height 7
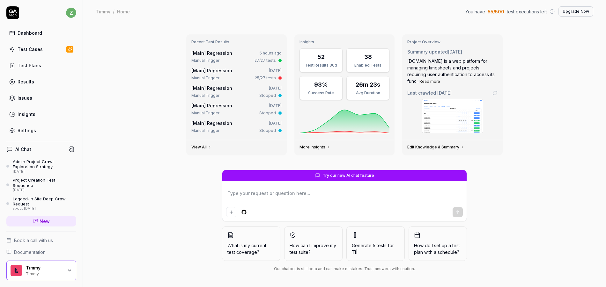
type textarea "*"
click at [48, 52] on link "Test Cases" at bounding box center [41, 49] width 70 height 12
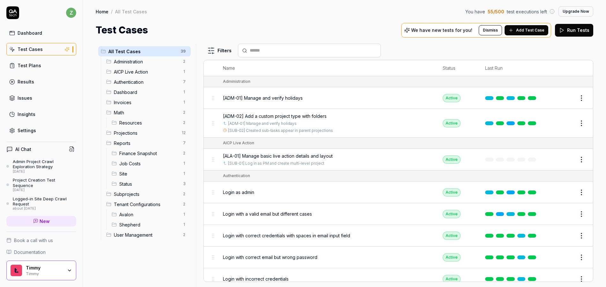
click at [519, 29] on span "Add Test Case" at bounding box center [530, 30] width 28 height 6
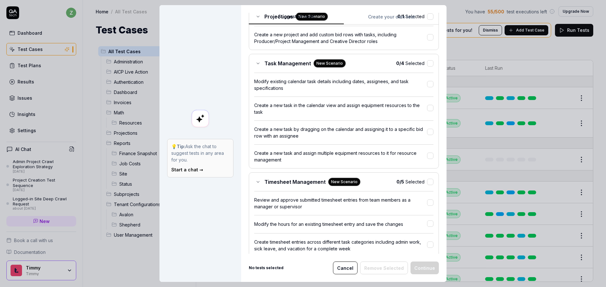
scroll to position [710, 0]
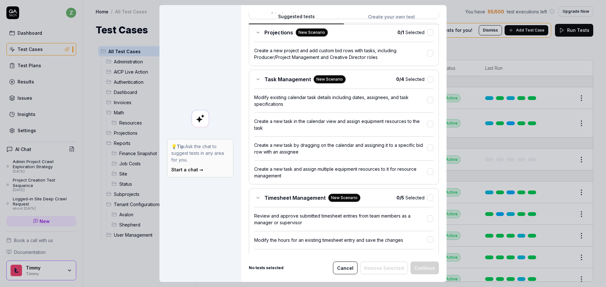
click at [348, 266] on button "Cancel" at bounding box center [345, 268] width 25 height 13
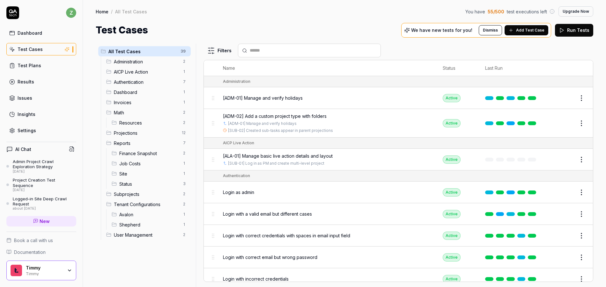
click at [526, 33] on button "Add Test Case" at bounding box center [527, 30] width 44 height 10
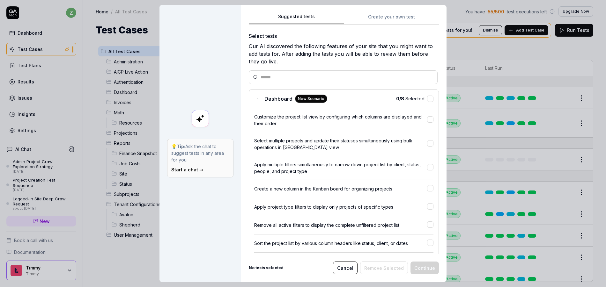
click at [393, 19] on button "Create your own test" at bounding box center [391, 18] width 95 height 11
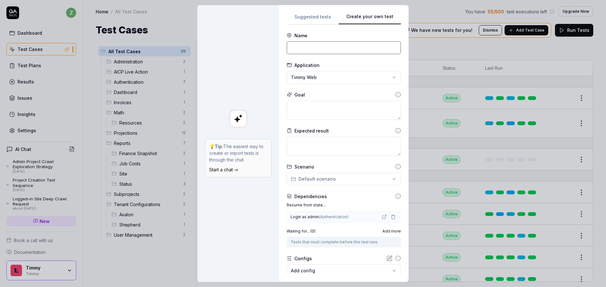
click at [313, 49] on input at bounding box center [344, 47] width 114 height 13
type input "[ALA-02] Build AICP production budget and set rates"
click at [316, 112] on textarea at bounding box center [344, 110] width 114 height 19
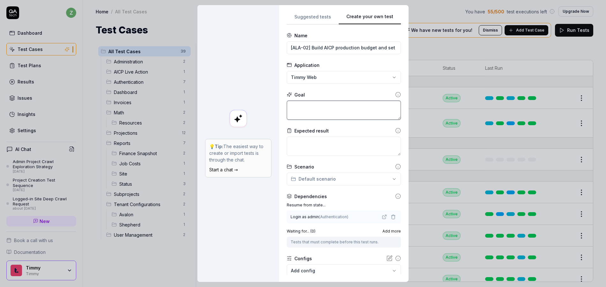
type textarea "*"
type textarea "S"
type textarea "*"
type textarea "Se"
type textarea "*"
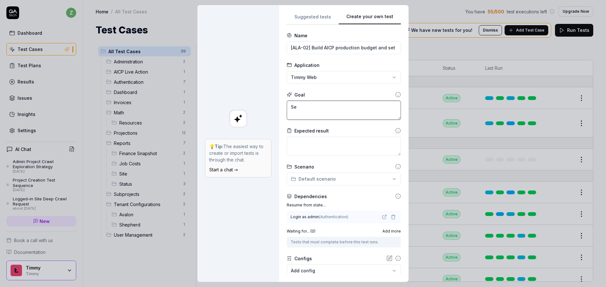
type textarea "Set"
type textarea "*"
type textarea "Se"
type textarea "*"
type textarea "S"
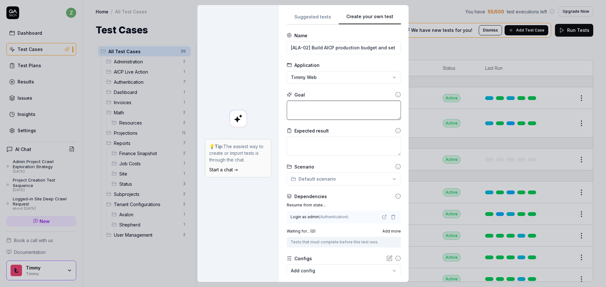
type textarea "*"
type textarea "S"
type textarea "*"
type textarea "Sc"
type textarea "*"
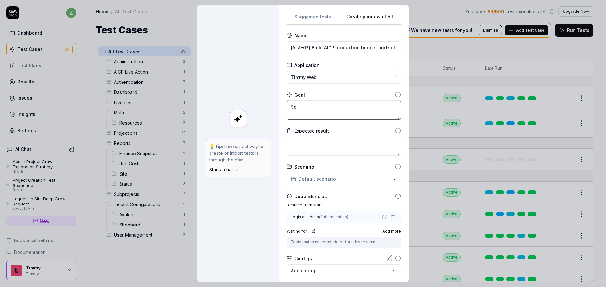
type textarea "Scr"
type textarea "*"
type textarea "Scro"
type textarea "*"
type textarea "Scr"
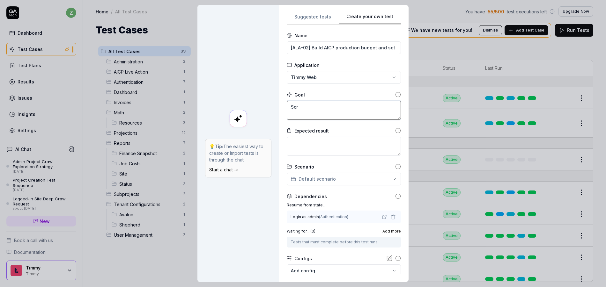
type textarea "*"
type textarea "Sc"
type textarea "*"
type textarea "S"
type textarea "*"
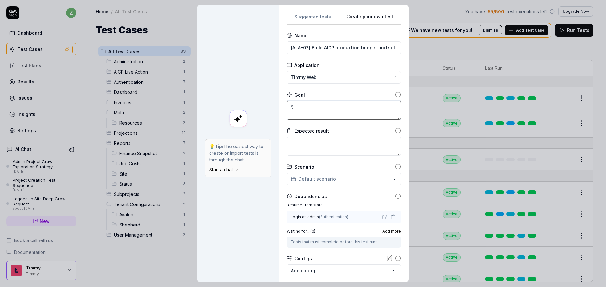
type textarea "Se"
type textarea "*"
type textarea "Set"
type textarea "*"
type textarea "Set"
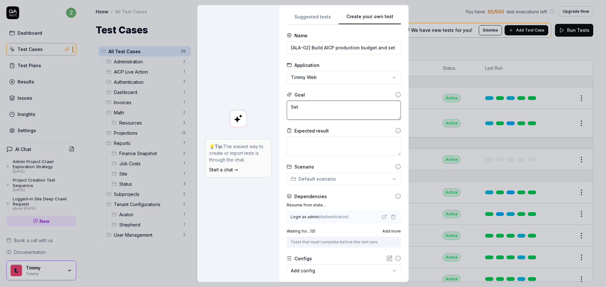
type textarea "*"
type textarea "Set th"
type textarea "*"
type textarea "Set the"
type textarea "*"
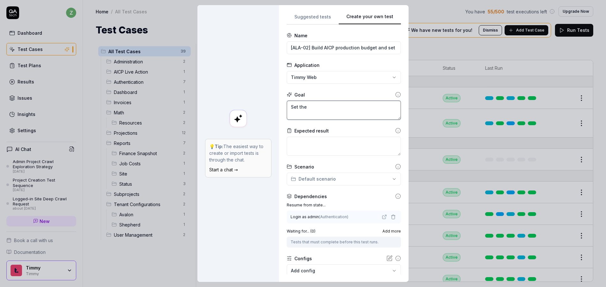
type textarea "Set the"
type textarea "*"
type textarea "Set the m"
type textarea "*"
type textarea "Set the ma"
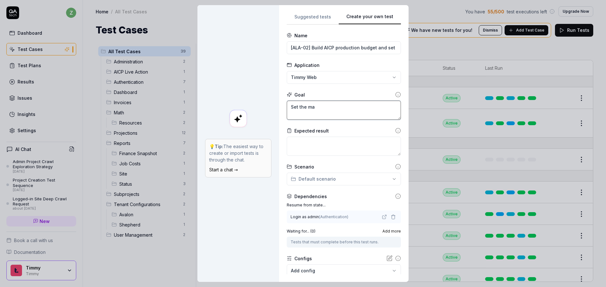
type textarea "*"
type textarea "Set the mar"
type textarea "*"
type textarea "Set the mark"
type textarea "*"
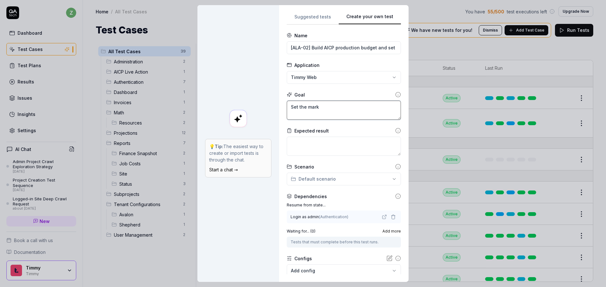
type textarea "Set the marku"
type textarea "*"
type textarea "Set the markup"
type textarea "*"
type textarea "Set the markup"
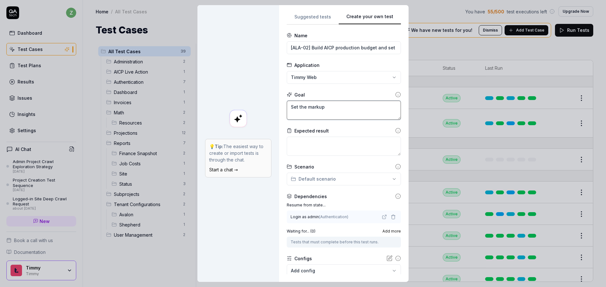
type textarea "*"
type textarea "Set the markup (o"
type textarea "*"
type textarea "Set the markup (op"
type textarea "*"
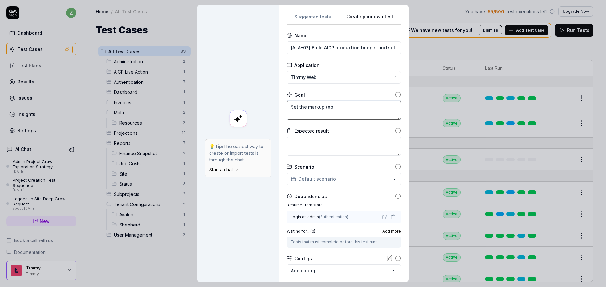
type textarea "Set the markup (opr"
type textarea "*"
type textarea "Set the markup (op"
type textarea "*"
type textarea "Set the markup (o"
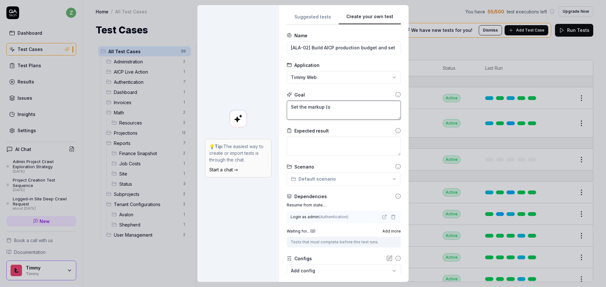
type textarea "*"
type textarea "Set the markup ("
type textarea "*"
type textarea "Set the markup (p"
type textarea "*"
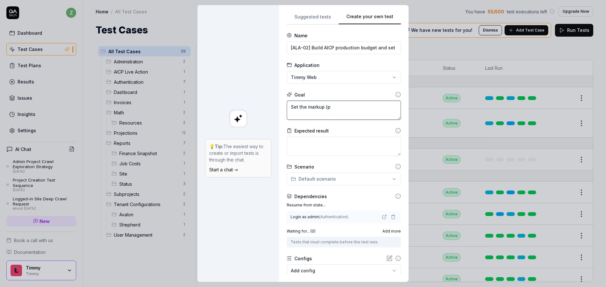
type textarea "Set the markup (pr"
type textarea "*"
type textarea "Set the markup (pro"
type textarea "*"
type textarea "Set the markup (produ"
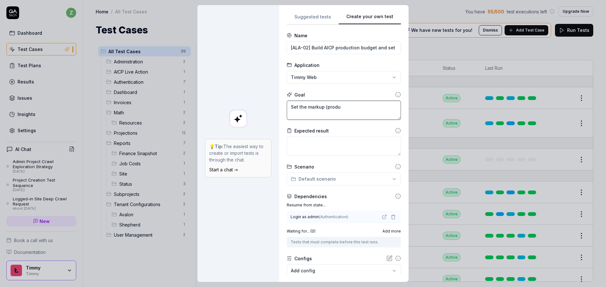
type textarea "*"
type textarea "Set the markup (produc"
type textarea "*"
type textarea "Set the markup (product"
type textarea "*"
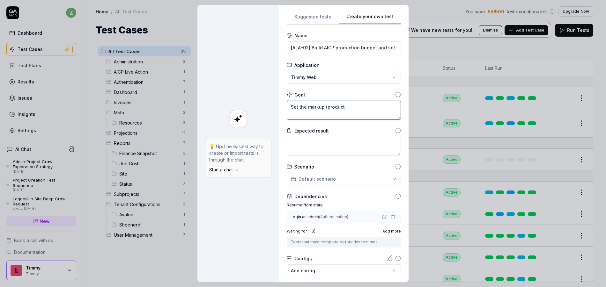
type textarea "Set the markup (producti"
type textarea "*"
type textarea "Set the markup (productio"
type textarea "*"
type textarea "Set the markup (production"
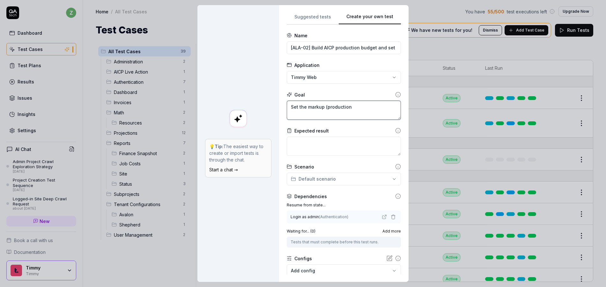
type textarea "*"
type textarea "Set the markup (production"
type textarea "*"
type textarea "Set the markup (production fe"
type textarea "*"
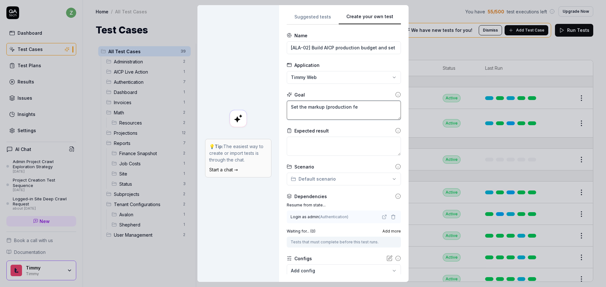
type textarea "Set the markup (production fee"
type textarea "*"
type textarea "Set the markup (production fee)"
type textarea "*"
type textarea "Set the markup (production fee)"
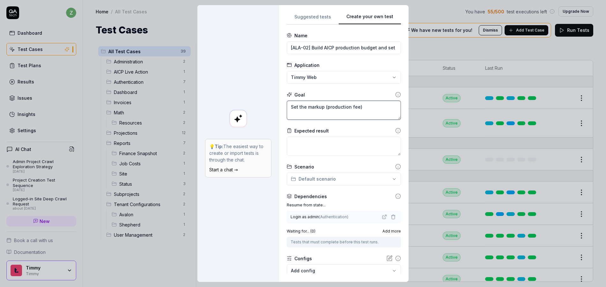
type textarea "*"
type textarea "Set the markup (production fee) p"
type textarea "*"
type textarea "Set the markup (production fee) pe"
type textarea "*"
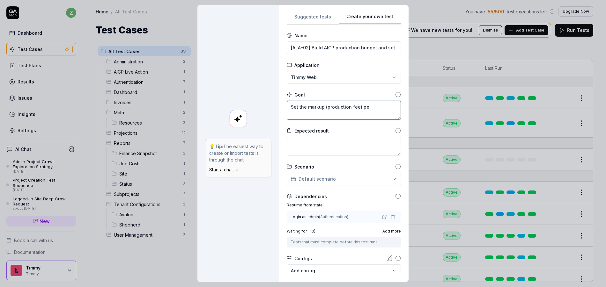
type textarea "Set the markup (production fee) per"
type textarea "*"
type textarea "Set the markup (production fee) perc"
type textarea "*"
type textarea "Set the markup (production fee) perce"
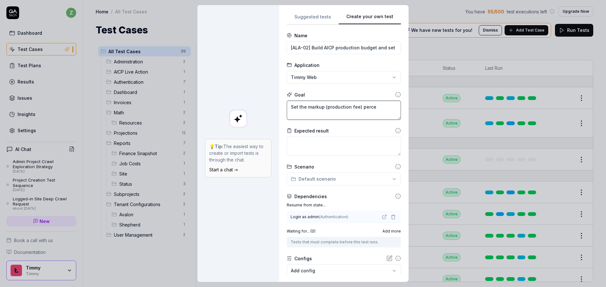
type textarea "*"
type textarea "Set the markup (production fee) percen"
type textarea "*"
type textarea "Set the markup (production fee) percent"
type textarea "*"
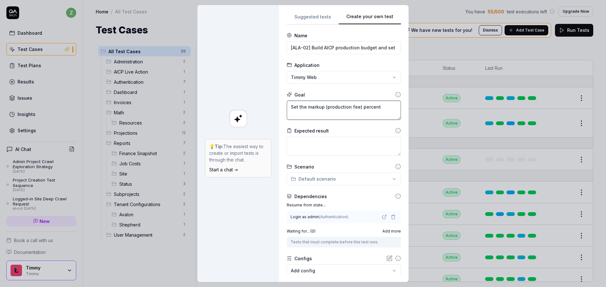
type textarea "Set the markup (production fee) percenta"
type textarea "*"
type textarea "Set the markup (production fee) percentag"
type textarea "*"
type textarea "Set the markup (production fee) percentage"
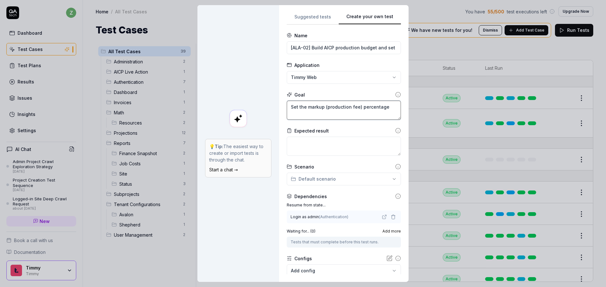
type textarea "*"
type textarea "Set the markup (production fee) percentage o"
type textarea "*"
type textarea "Set the markup (production fee) percentage ot"
type textarea "*"
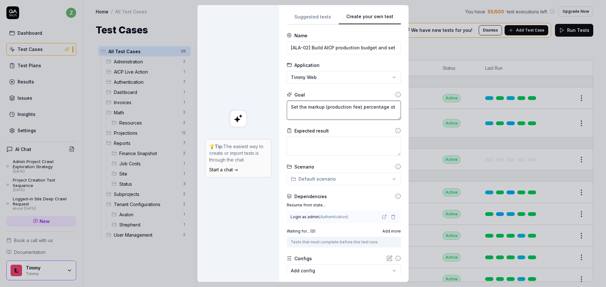
type textarea "Set the markup (production fee) percentage o"
type textarea "*"
type textarea "Set the markup (production fee) percentage"
type textarea "*"
type textarea "Set the markup (production fee) percentage t"
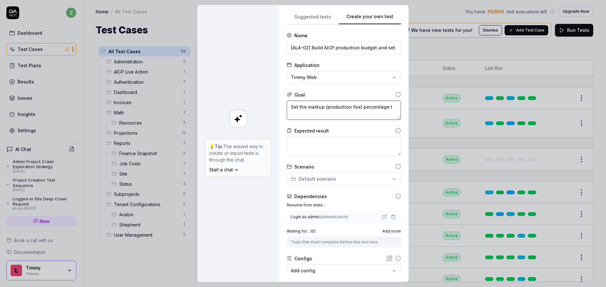
type textarea "*"
type textarea "Set the markup (production fee) percentage to"
type textarea "*"
type textarea "Set the markup (production fee) percentage to 2"
type textarea "*"
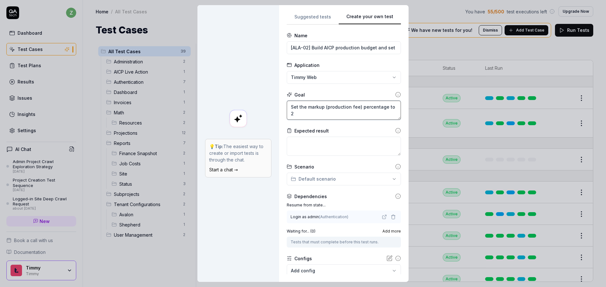
type textarea "Set the markup (production fee) percentage to 20"
type textarea "*"
type textarea "Set the markup (production fee) percentage to 20%"
type textarea "*"
type textarea "Set the markup (production fee) percentage to 20%"
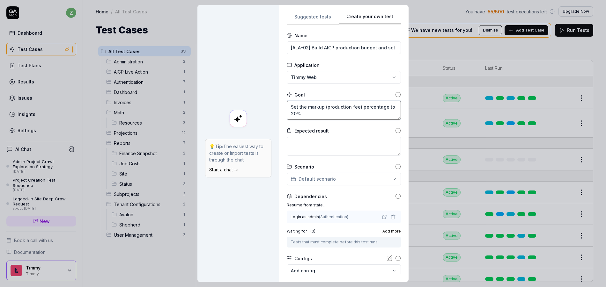
type textarea "*"
type textarea "Set the markup (production fee) percentage to 20% f"
type textarea "*"
type textarea "Set the markup (production fee) percentage to 20% fr"
type textarea "*"
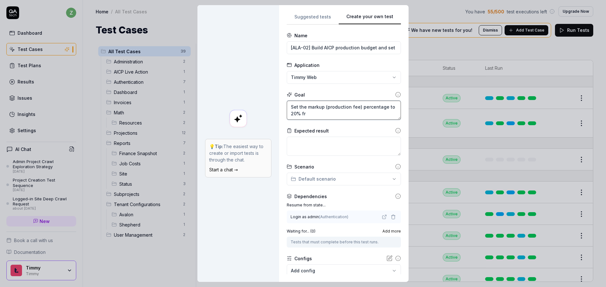
type textarea "Set the markup (production fee) percentage to 20% fro"
type textarea "*"
type textarea "Set the markup (production fee) percentage to 20% from"
type textarea "*"
type textarea "Set the markup (production fee) percentage to 20% from 2"
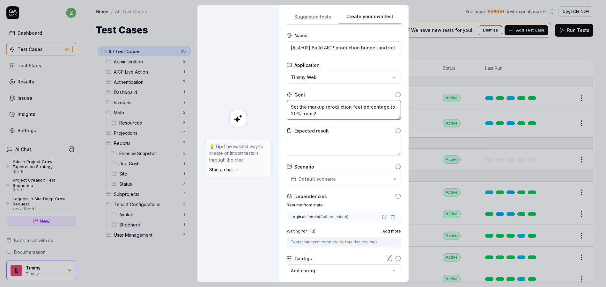
type textarea "*"
type textarea "Set the markup (production fee) percentage to 20% from 25"
type textarea "*"
type textarea "Set the markup (production fee) percentage to 20% from 25%"
type textarea "*"
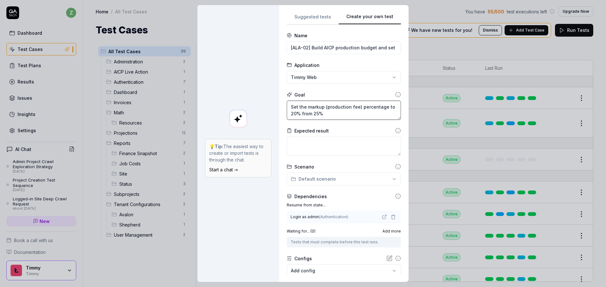
type textarea "Set the markup (production fee) percentage to 20% from 25%"
type textarea "*"
type textarea "Set the markup (production fee) percentage to 20% from 25% ("
type textarea "*"
type textarea "Set the markup (production fee) percentage to 20% from 25% (c"
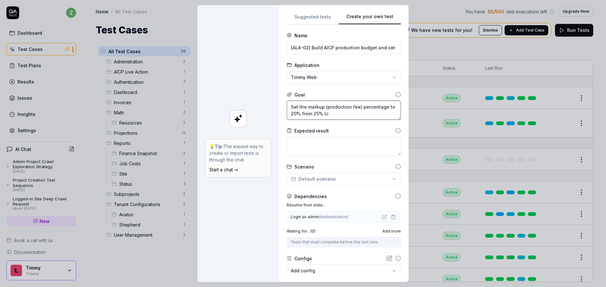
type textarea "*"
type textarea "Set the markup (production fee) percentage to 20% from 25% (cr"
type textarea "*"
type textarea "Set the markup (production fee) percentage to 20% from 25% (cro"
type textarea "*"
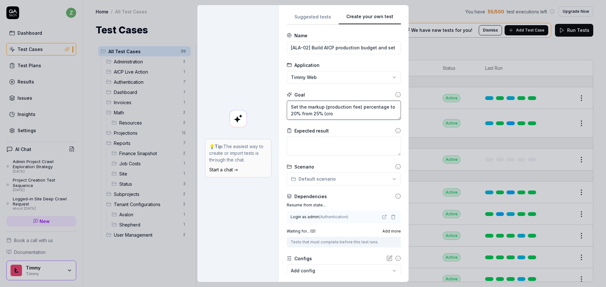
type textarea "Set the markup (production fee) percentage to 20% from 25% (cr"
type textarea "*"
type textarea "Set the markup (production fee) percentage to 20% from 25% (c"
type textarea "*"
type textarea "Set the markup (production fee) percentage to 20% from 25% ("
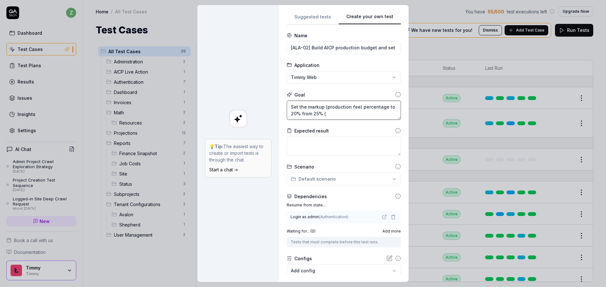
type textarea "*"
type textarea "Set the markup (production fee) percentage to 20% from 25% (sc"
type textarea "*"
type textarea "Set the markup (production fee) percentage to 20% from 25% (scr"
type textarea "*"
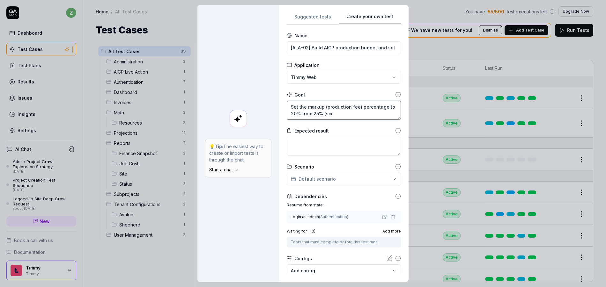
type textarea "Set the markup (production fee) percentage to 20% from 25% (scro"
type textarea "*"
type textarea "Set the markup (production fee) percentage to 20% from 25% (scrol"
type textarea "*"
type textarea "Set the markup (production fee) percentage to 20% from 25% (scroll"
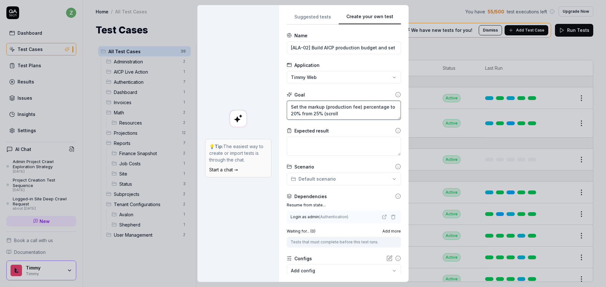
type textarea "*"
type textarea "Set the markup (production fee) percentage to 20% from 25% (scroll"
type textarea "*"
type textarea "Set the markup (production fee) percentage to 20% from 25% (scroll d"
type textarea "*"
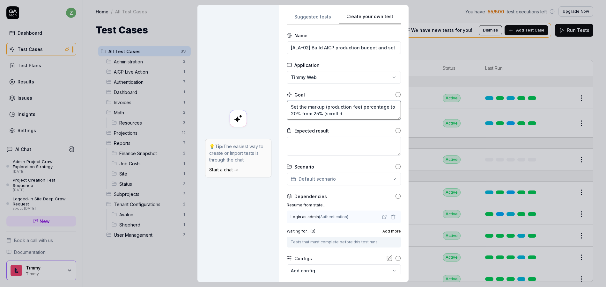
type textarea "Set the markup (production fee) percentage to 20% from 25% (scroll do"
type textarea "*"
type textarea "Set the markup (production fee) percentage to 20% from 25% (scroll dow"
type textarea "*"
type textarea "Set the markup (production fee) percentage to 20% from 25% (scroll down"
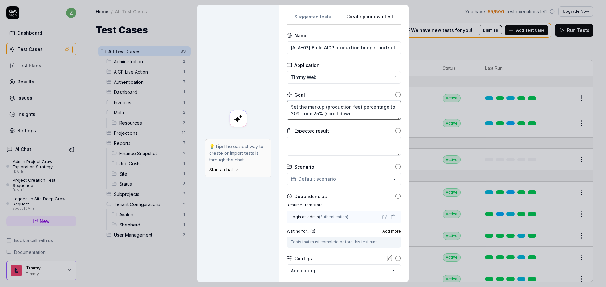
type textarea "*"
type textarea "Set the markup (production fee) percentage to 20% from 25% (scroll down"
type textarea "*"
type textarea "Set the markup (production fee) percentage to 20% from 25% (scroll down o"
type textarea "*"
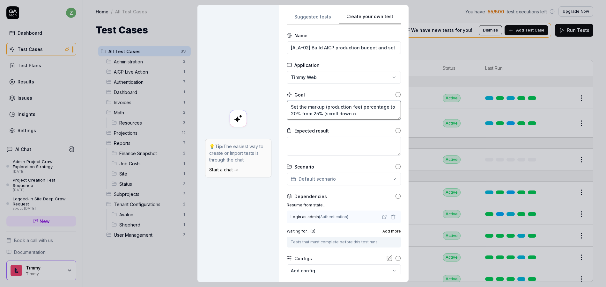
type textarea "Set the markup (production fee) percentage to 20% from 25% (scroll down on"
type textarea "*"
type textarea "Set the markup (production fee) percentage to 20% from 25% (scroll down on"
type textarea "*"
type textarea "Set the markup (production fee) percentage to 20% from 25% (scroll down on th"
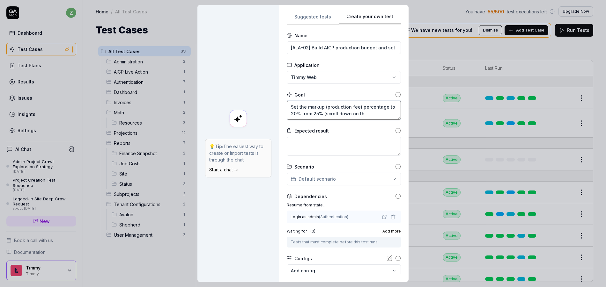
type textarea "*"
type textarea "Set the markup (production fee) percentage to 20% from 25% (scroll down on the"
type textarea "*"
type textarea "Set the markup (production fee) percentage to 20% from 25% (scroll down on the"
type textarea "*"
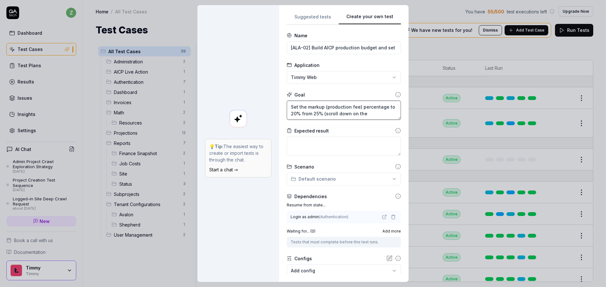
type textarea "Set the markup (production fee) percentage to 20% from 25% (scroll down on the c"
type textarea "*"
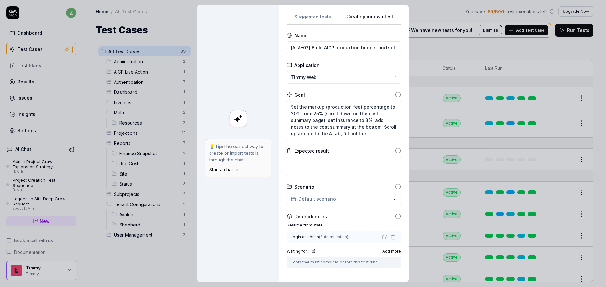
click at [395, 150] on icon at bounding box center [398, 151] width 6 height 6
click at [380, 139] on textarea "Set the markup (production fee) percentage to 20% from 25% (scroll down on the …" at bounding box center [344, 120] width 114 height 39
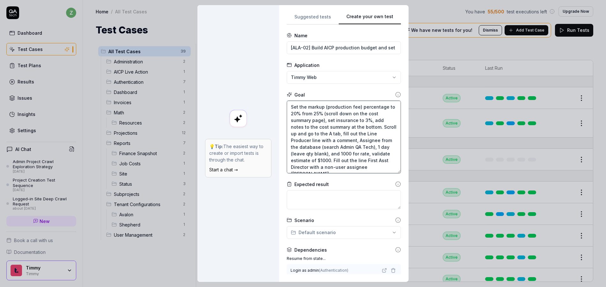
click at [342, 134] on textarea "Set the markup (production fee) percentage to 20% from 25% (scroll down on the …" at bounding box center [344, 137] width 114 height 73
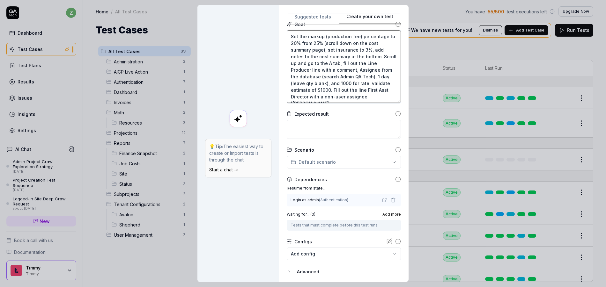
scroll to position [77, 0]
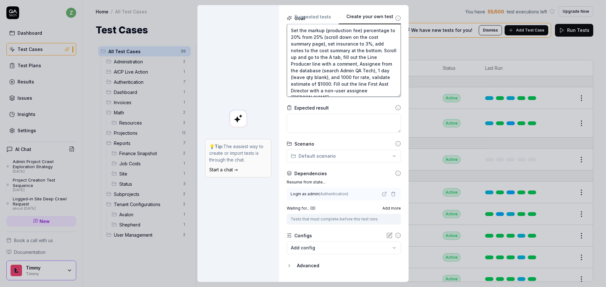
click at [383, 86] on textarea "Set the markup (production fee) percentage to 20% from 25% (scroll down on the …" at bounding box center [344, 60] width 114 height 73
click at [386, 91] on textarea "Set the markup (production fee) percentage to 20% from 25% (scroll down on the …" at bounding box center [344, 60] width 114 height 73
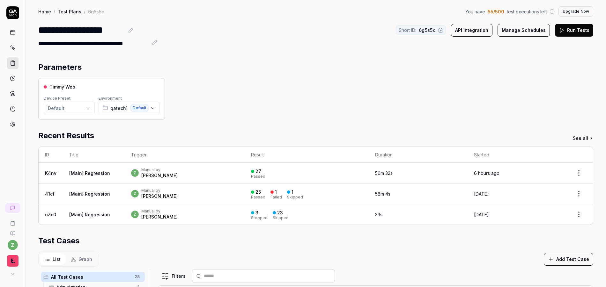
click at [74, 13] on link "Test Plans" at bounding box center [70, 11] width 24 height 6
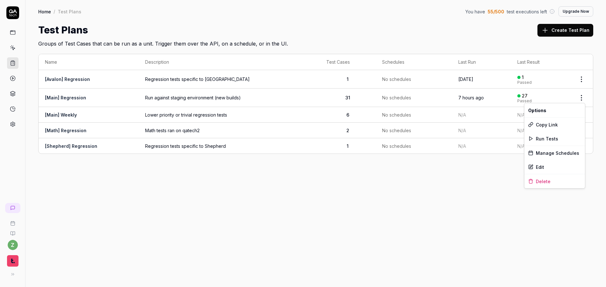
click at [583, 99] on html "z Home / Test Plans You have 55 / 500 test executions left Upgrade Now Home / T…" at bounding box center [303, 143] width 606 height 287
click at [544, 138] on span "Run Tests" at bounding box center [547, 139] width 22 height 7
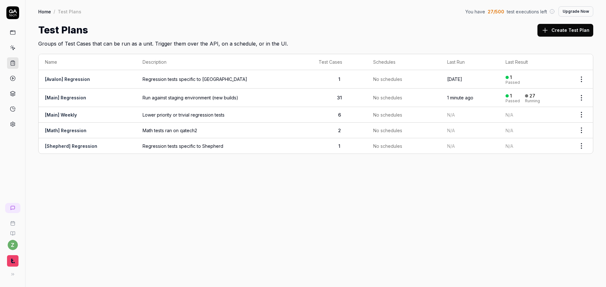
click at [270, 94] on span "Run against staging environment (new builds)" at bounding box center [224, 97] width 163 height 7
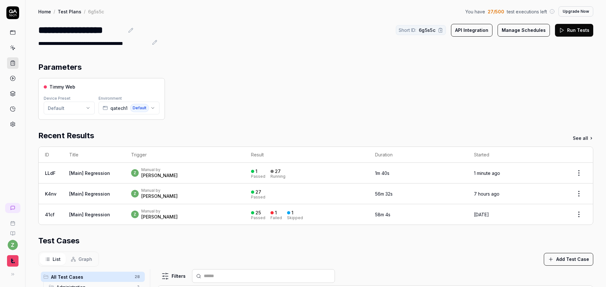
click at [172, 176] on div "z Manual by [PERSON_NAME]" at bounding box center [184, 172] width 107 height 11
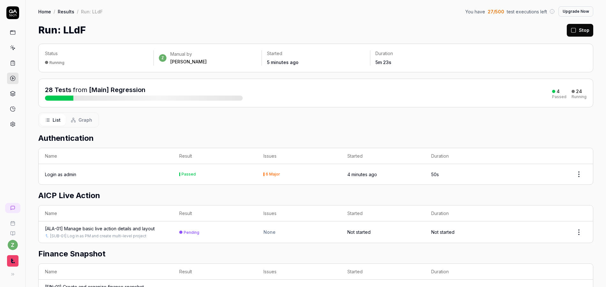
click at [242, 28] on div "Run: LLdF Stop" at bounding box center [315, 30] width 555 height 14
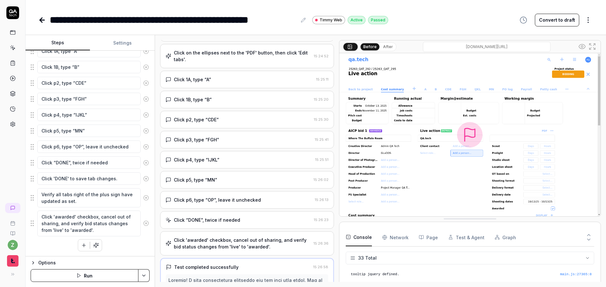
scroll to position [265, 0]
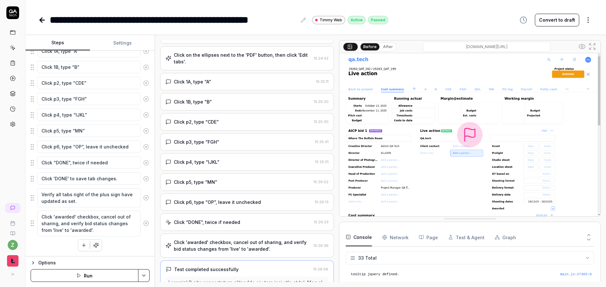
type textarea "*"
